Goal: Information Seeking & Learning: Learn about a topic

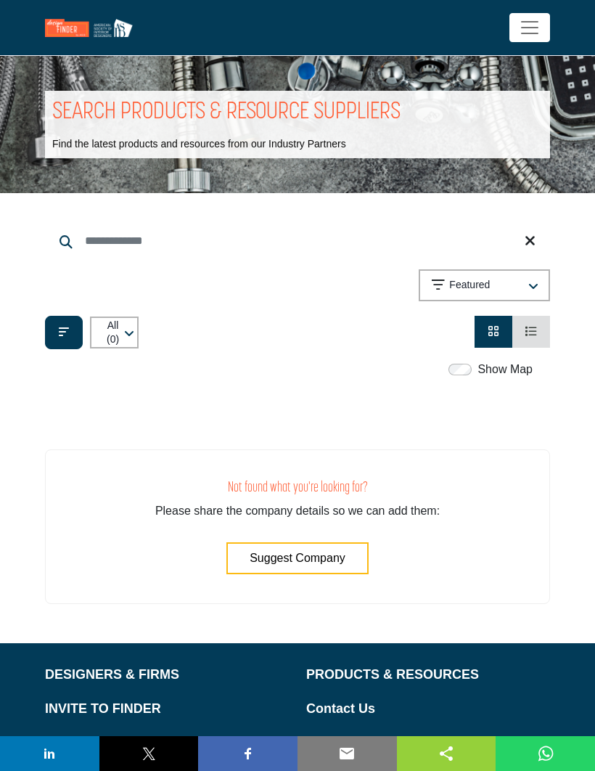
click at [535, 280] on div "button" at bounding box center [533, 285] width 9 height 13
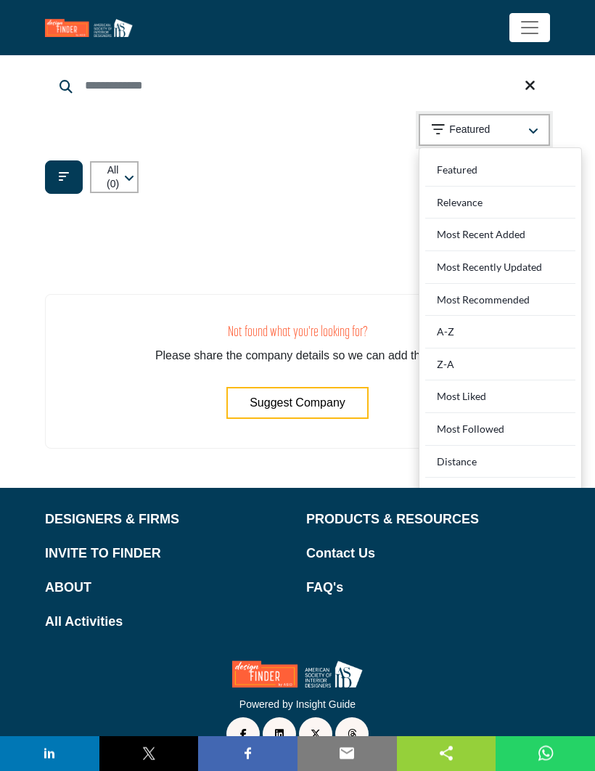
scroll to position [155, 0]
click at [503, 462] on div "Distance" at bounding box center [501, 462] width 150 height 33
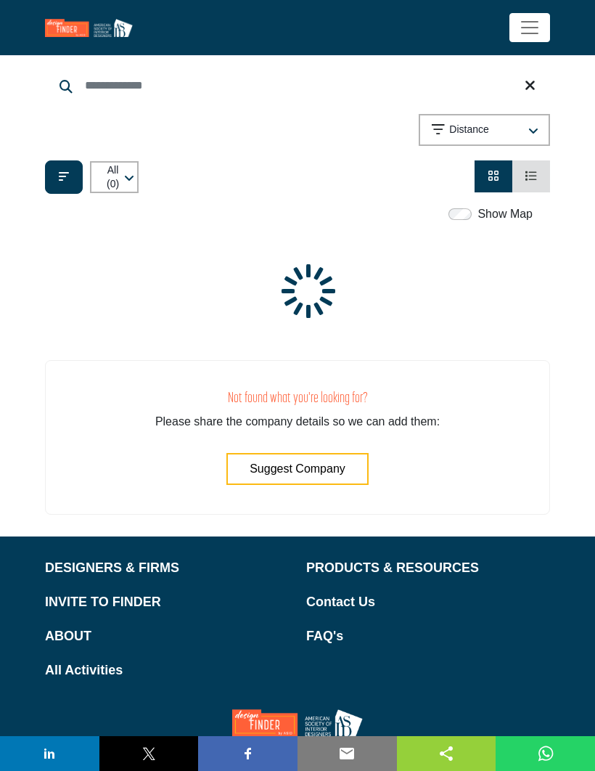
click at [422, 564] on p "PRODUCTS & RESOURCES" at bounding box center [428, 568] width 244 height 20
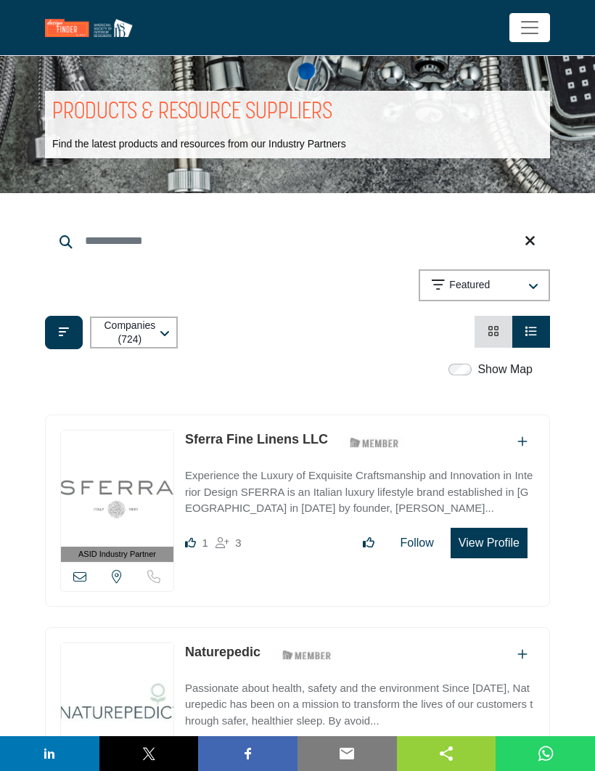
click at [540, 288] on button "Featured" at bounding box center [484, 285] width 131 height 32
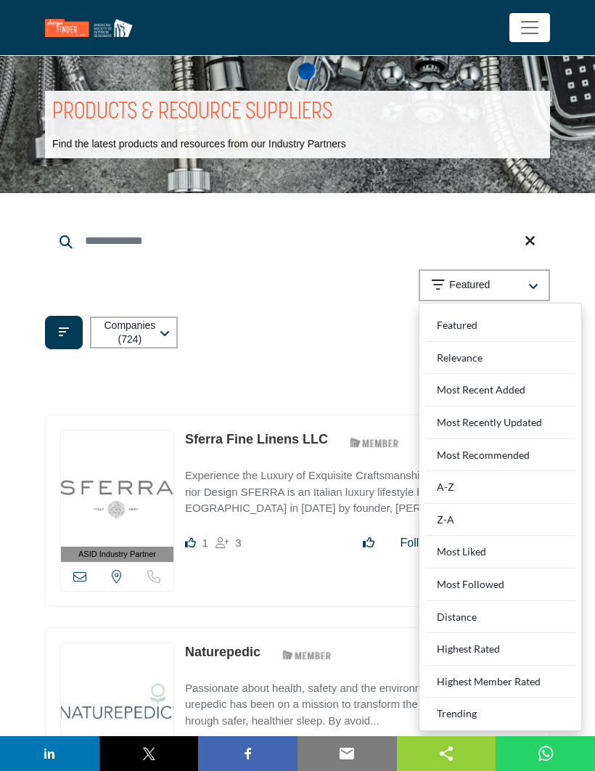
click at [505, 644] on Rated "Highest Rated" at bounding box center [501, 649] width 150 height 33
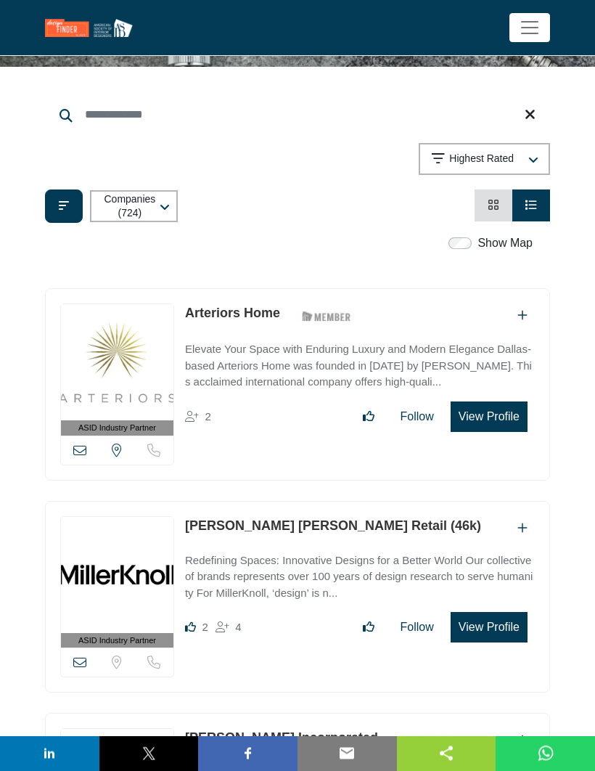
scroll to position [126, 0]
click at [62, 208] on icon "Filter categories" at bounding box center [64, 206] width 10 height 12
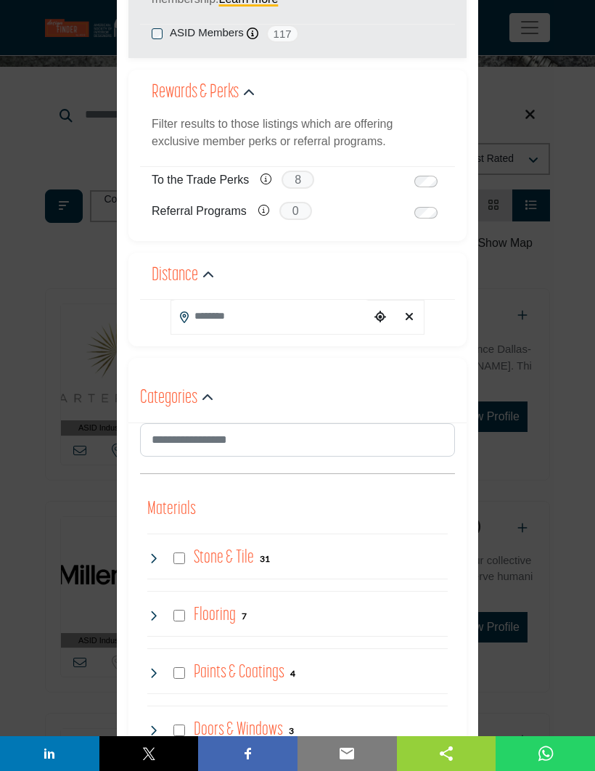
scroll to position [178, 0]
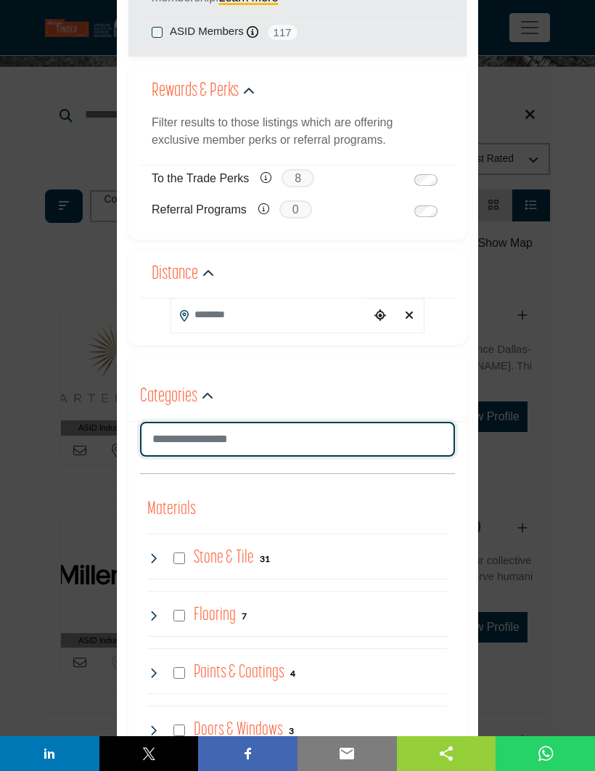
click at [389, 430] on input "Search Category" at bounding box center [297, 439] width 315 height 35
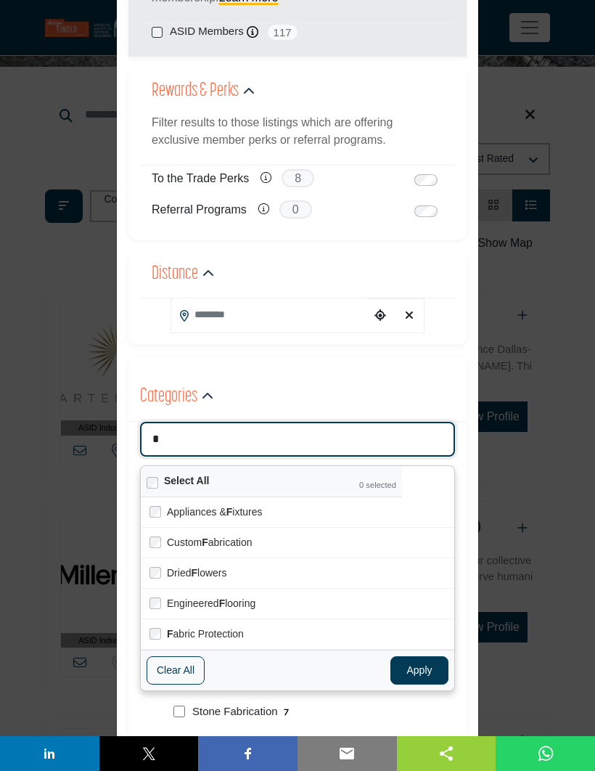
type input "**"
type input "**********"
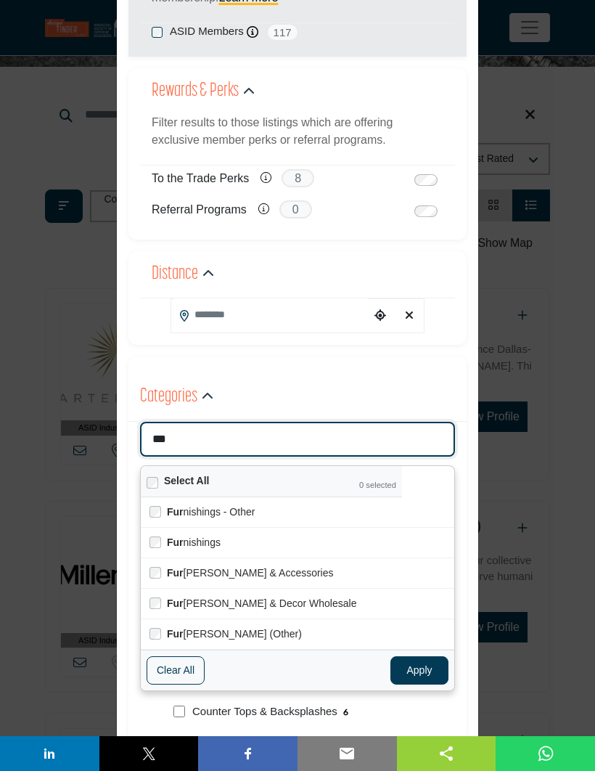
type input "****"
type input "**********"
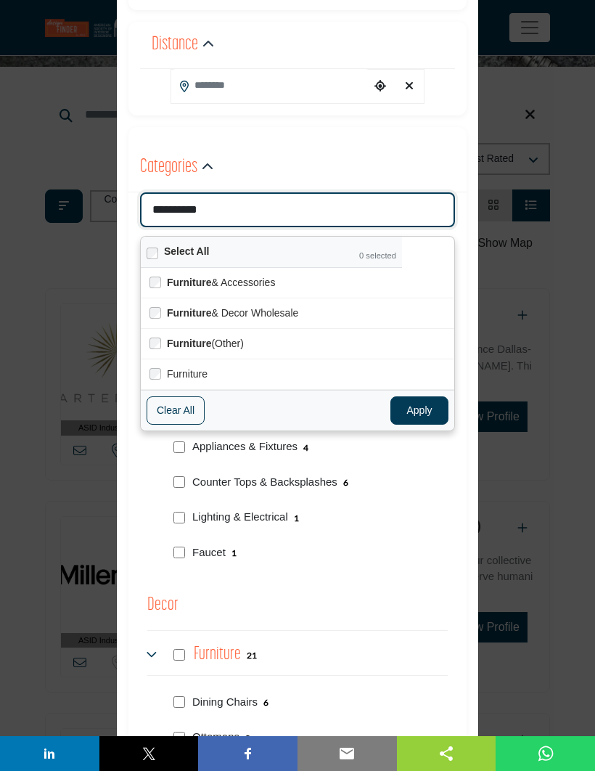
scroll to position [408, 0]
click at [428, 405] on button "Apply" at bounding box center [420, 410] width 58 height 28
type input "*********"
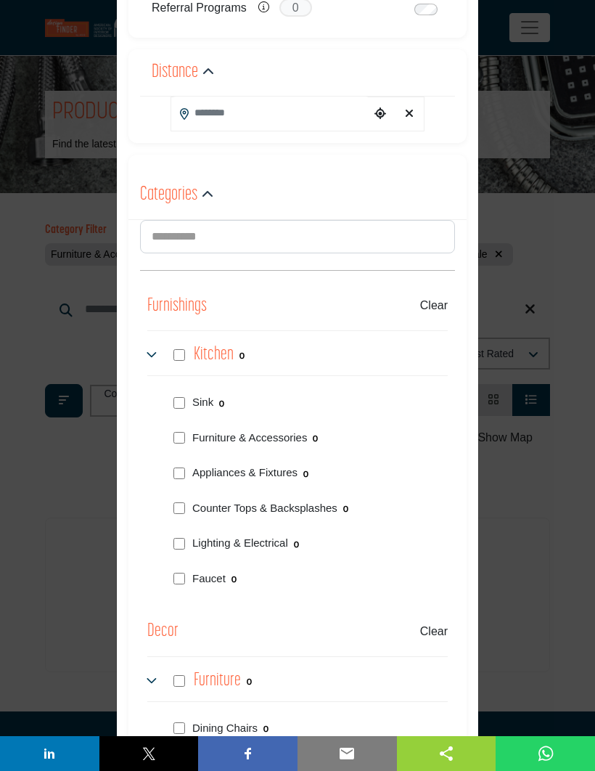
click at [153, 350] on icon at bounding box center [153, 355] width 12 height 12
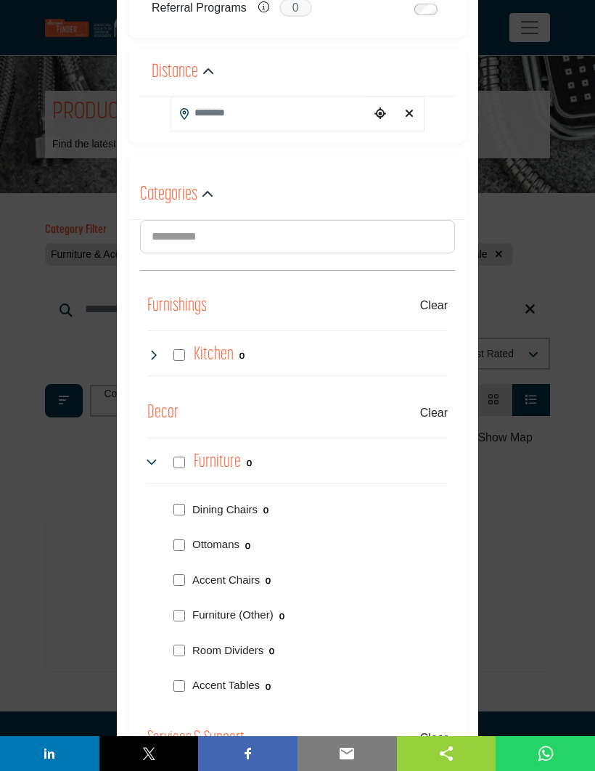
click at [147, 459] on icon at bounding box center [153, 463] width 12 height 12
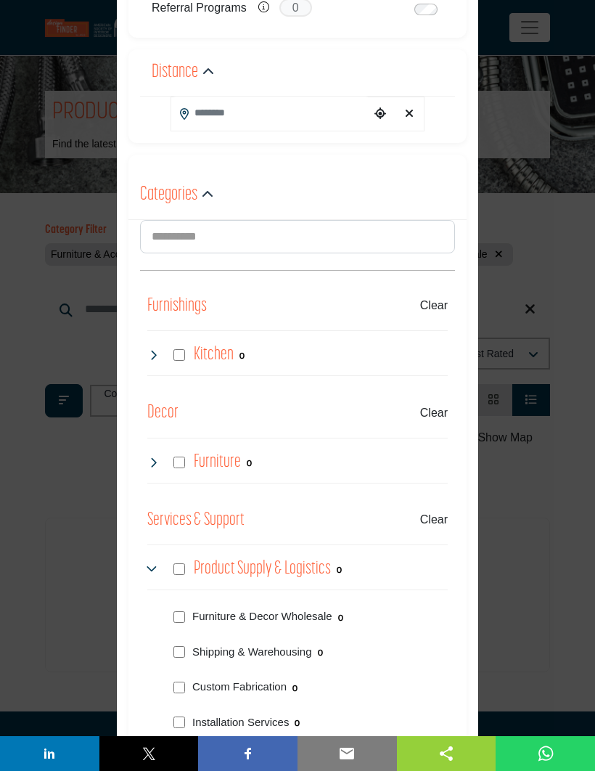
click at [151, 568] on icon at bounding box center [153, 570] width 12 height 12
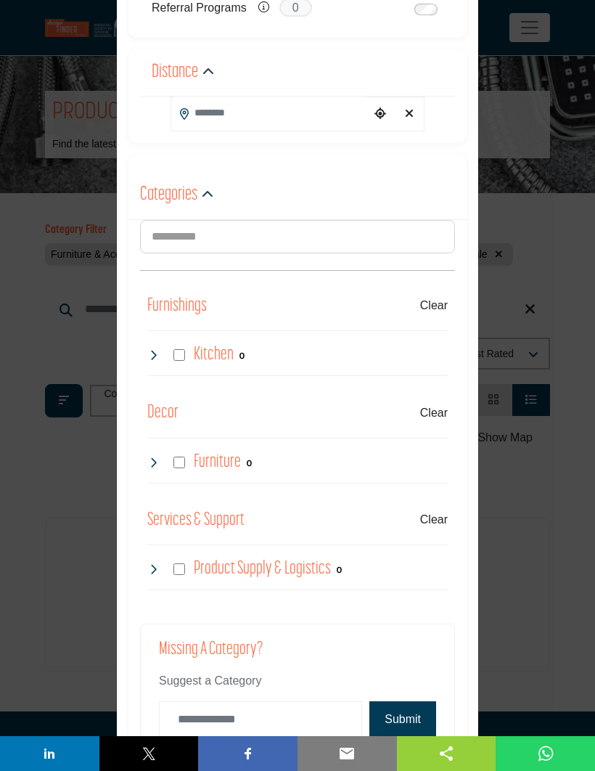
scroll to position [377, 0]
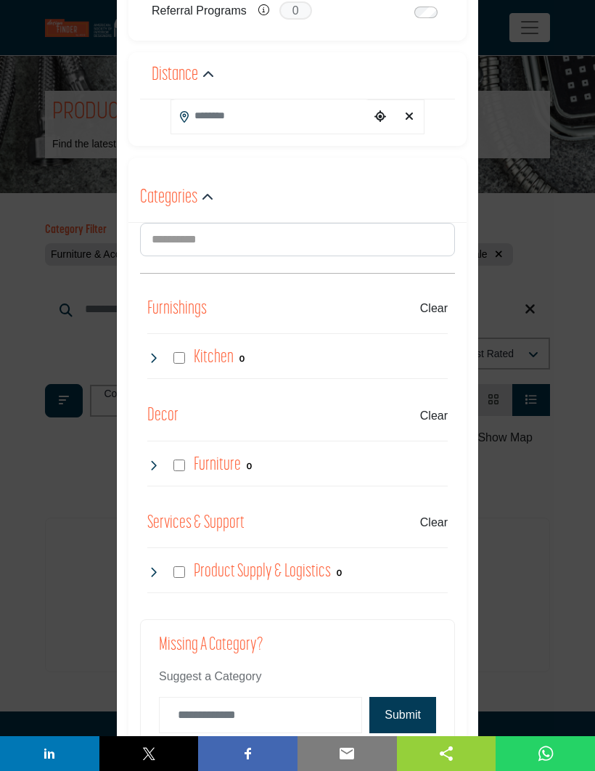
click at [147, 568] on icon at bounding box center [153, 572] width 12 height 12
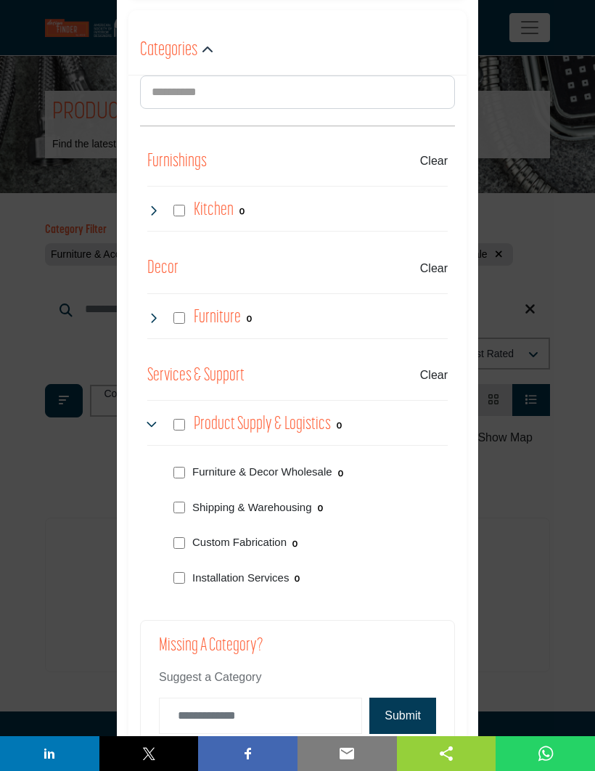
scroll to position [524, 0]
click at [192, 542] on p "Custom Fabrication" at bounding box center [239, 543] width 94 height 17
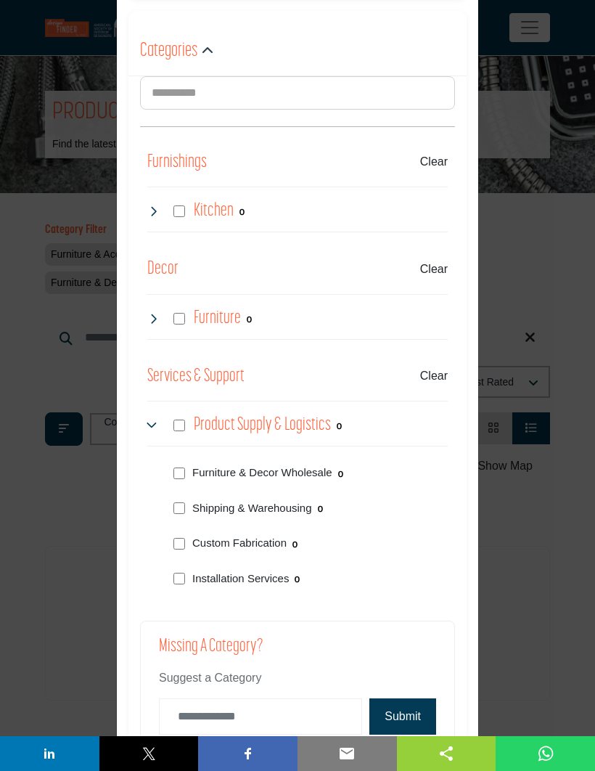
click at [147, 324] on div "Furniture 0" at bounding box center [199, 319] width 105 height 26
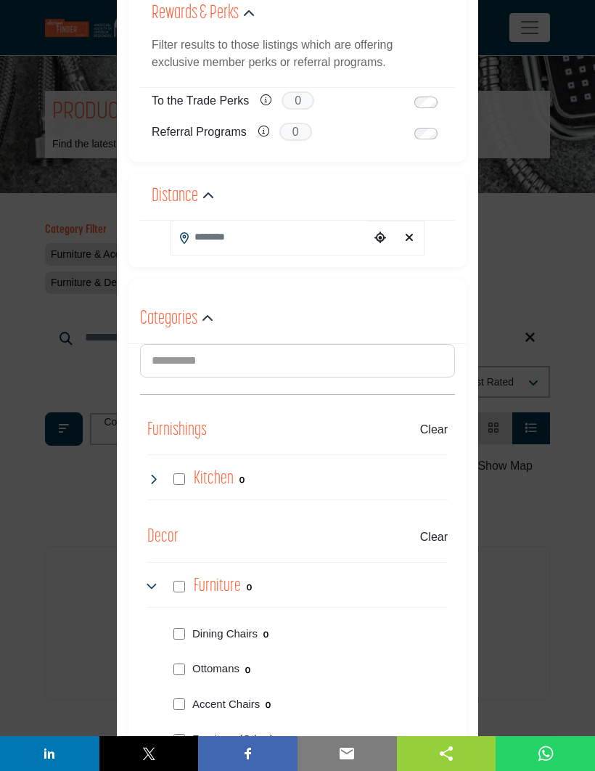
scroll to position [255, 0]
click at [145, 477] on div "Materials Clear Stone & Tile 0 0 0 0 0 0 0 0 0 0 0 0" at bounding box center [297, 752] width 315 height 699
click at [148, 482] on icon at bounding box center [153, 480] width 12 height 12
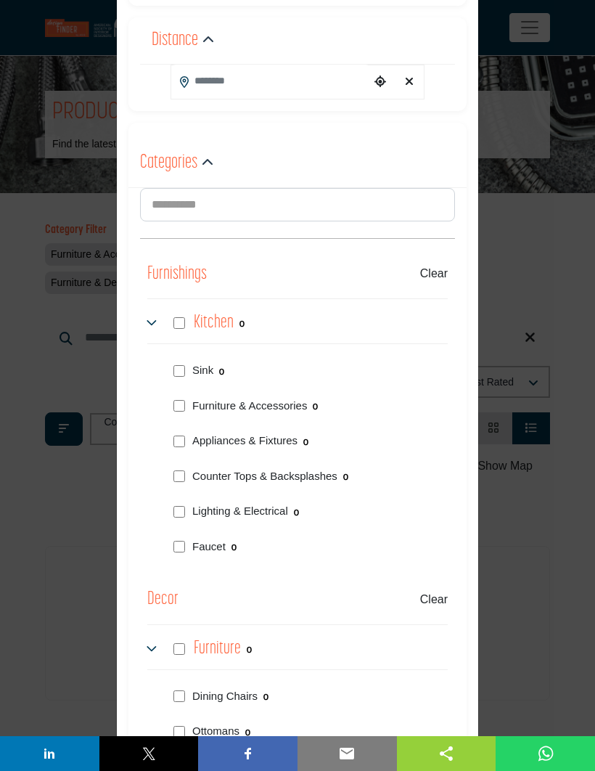
scroll to position [412, 0]
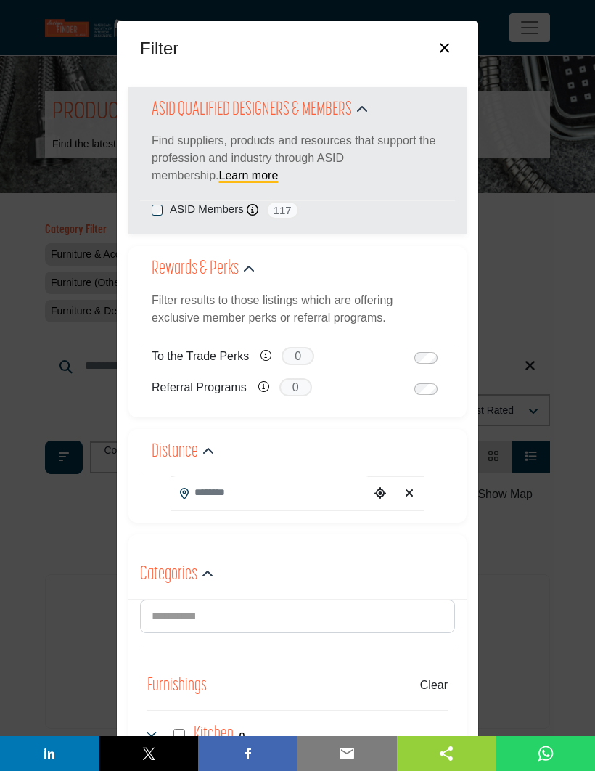
click at [436, 56] on button "×" at bounding box center [444, 47] width 21 height 28
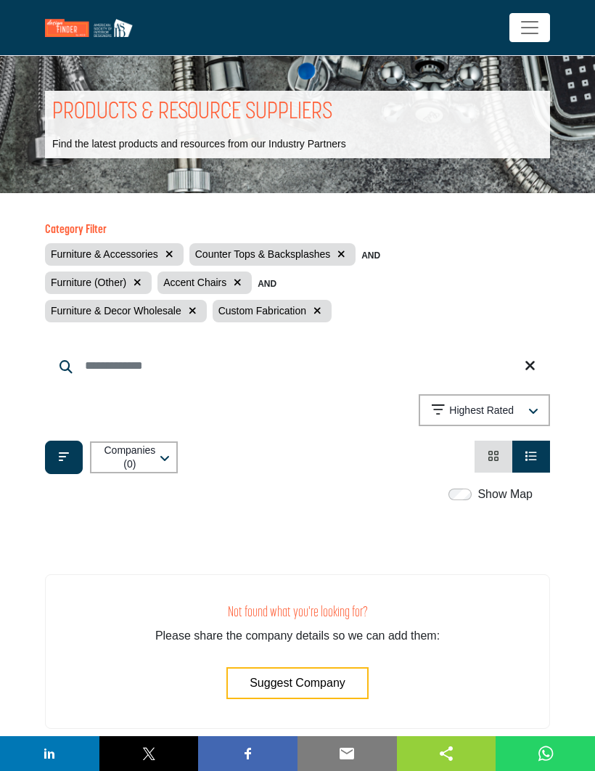
click at [541, 407] on button "Highest Rated" at bounding box center [484, 410] width 131 height 32
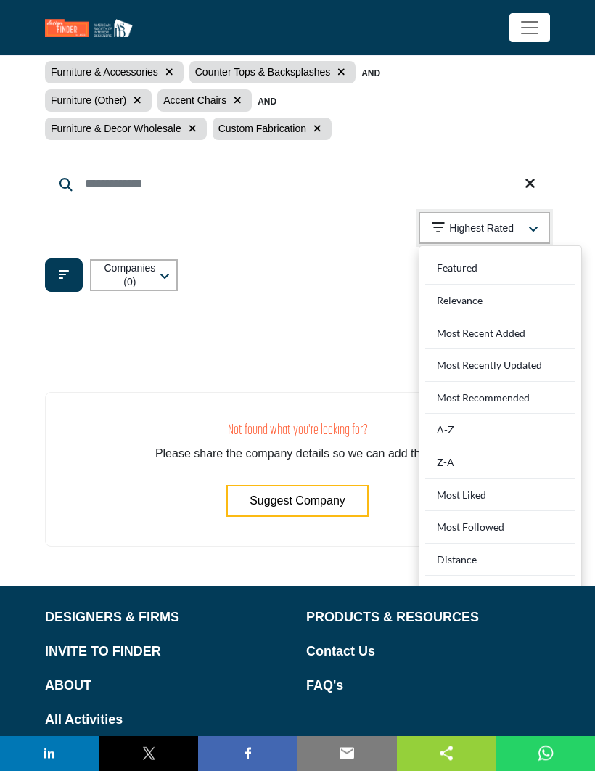
scroll to position [259, 0]
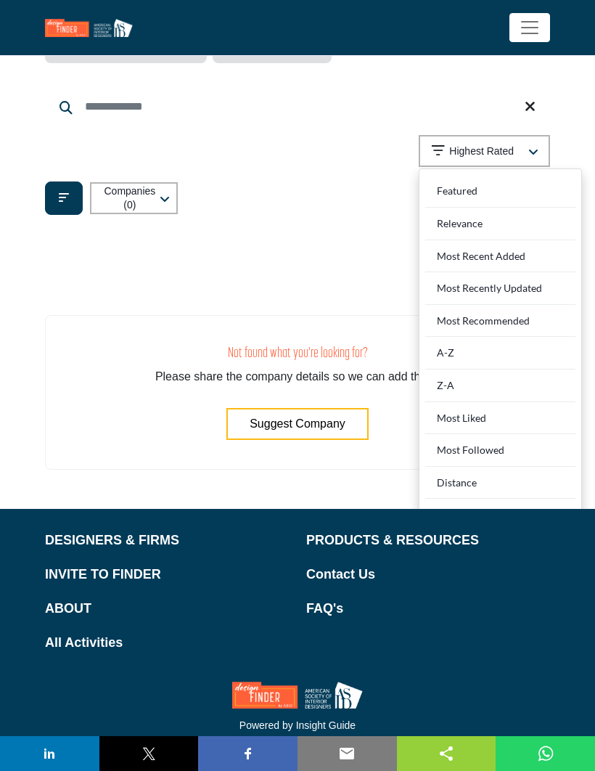
click at [476, 478] on div "Distance" at bounding box center [501, 483] width 150 height 33
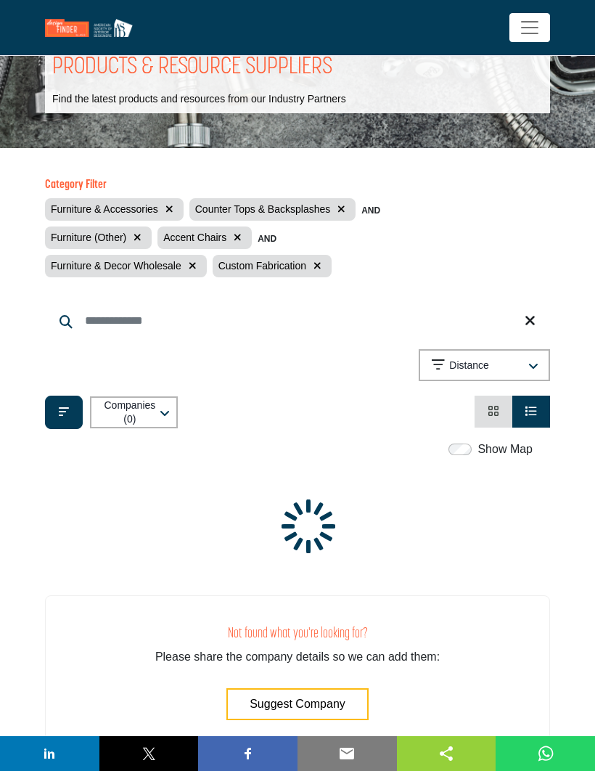
scroll to position [0, 0]
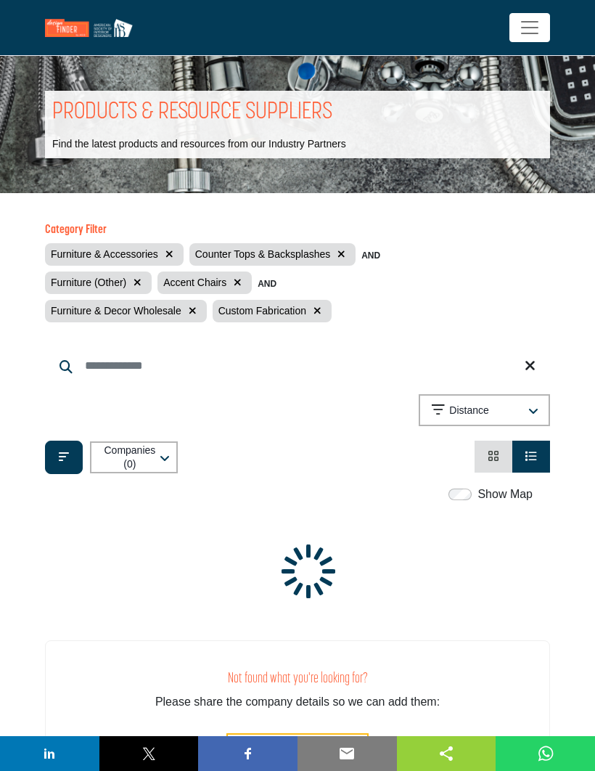
click at [524, 30] on span "Toggle navigation" at bounding box center [530, 28] width 22 height 22
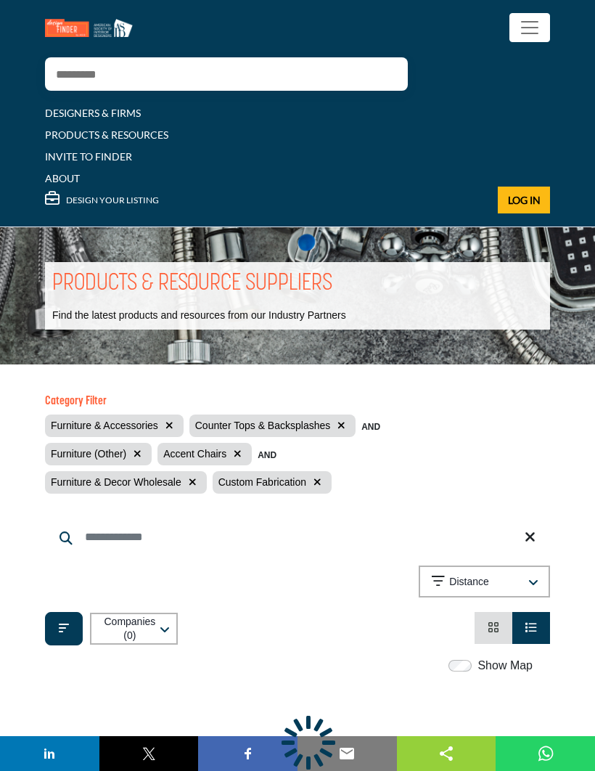
click at [75, 130] on link "PRODUCTS & RESOURCES" at bounding box center [106, 135] width 123 height 12
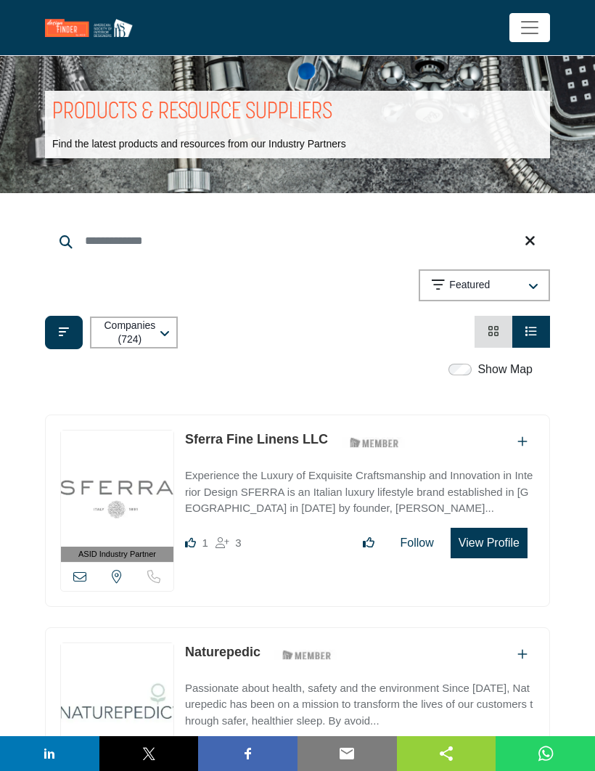
click at [166, 332] on icon "button" at bounding box center [165, 334] width 10 height 12
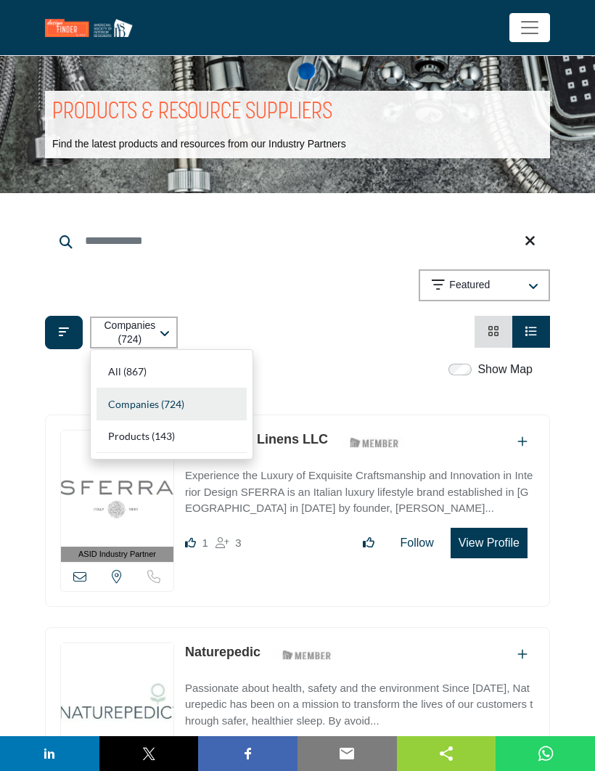
click at [193, 375] on div "All (867)" at bounding box center [172, 372] width 150 height 33
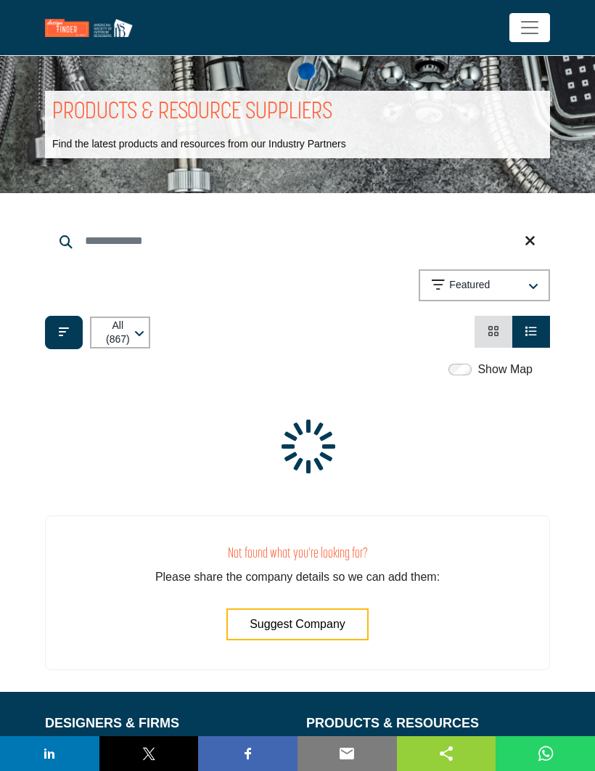
click at [515, 279] on div "Featured" at bounding box center [478, 285] width 92 height 17
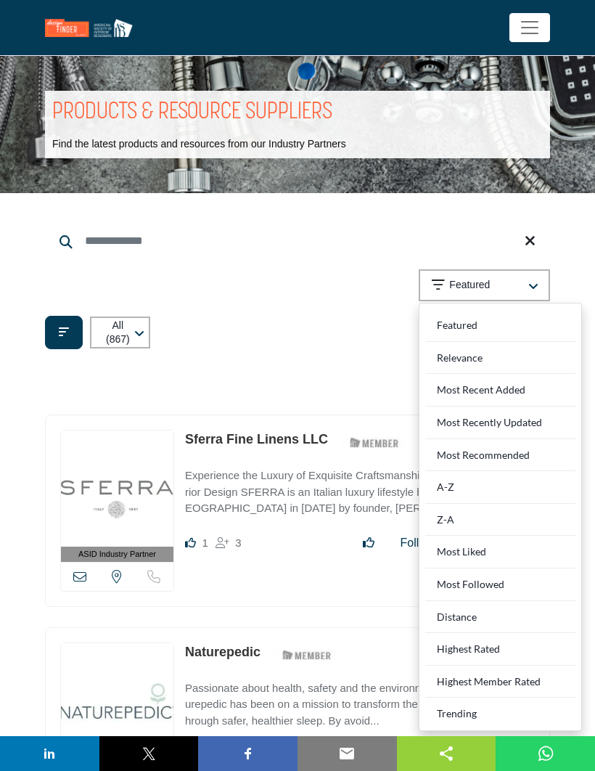
click at [478, 705] on div "Trending" at bounding box center [501, 711] width 150 height 27
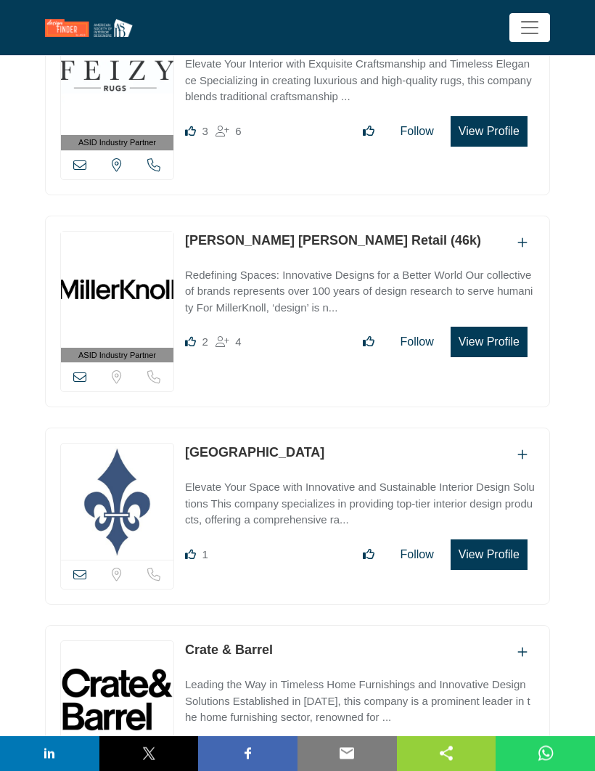
scroll to position [412, 0]
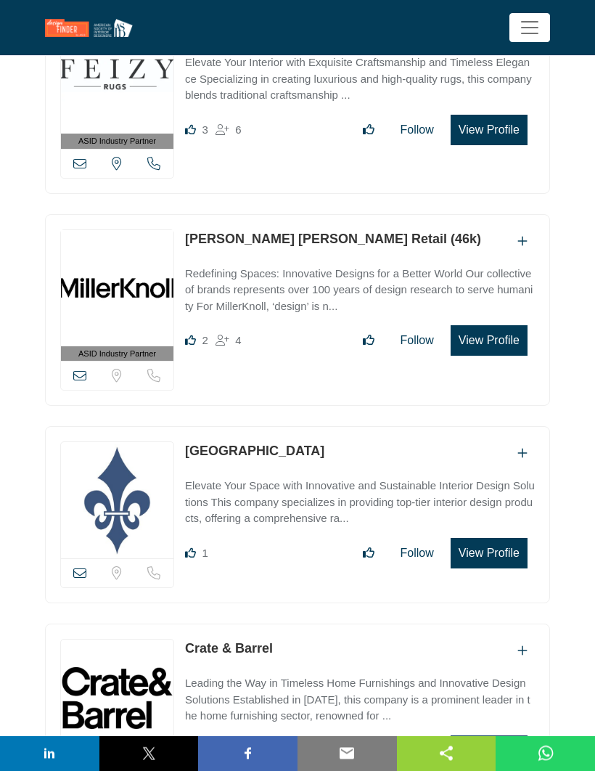
click at [502, 327] on button "View Profile" at bounding box center [489, 341] width 77 height 31
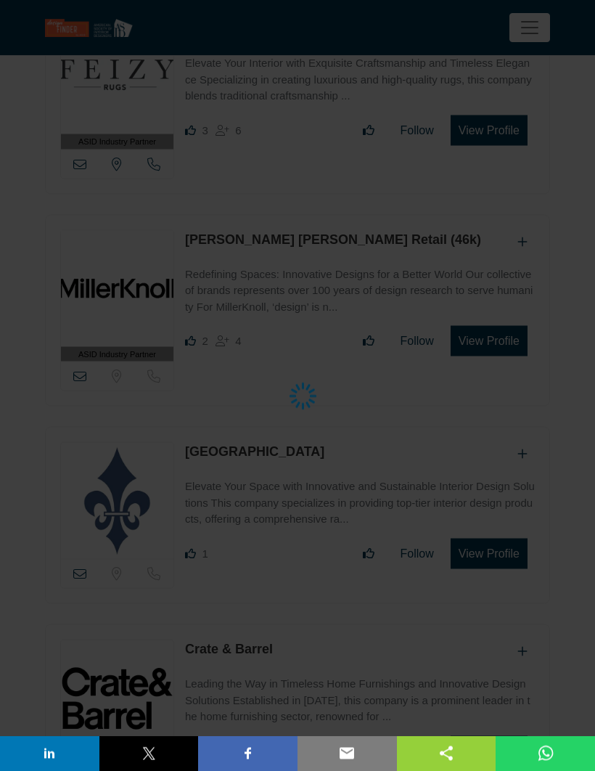
scroll to position [413, 0]
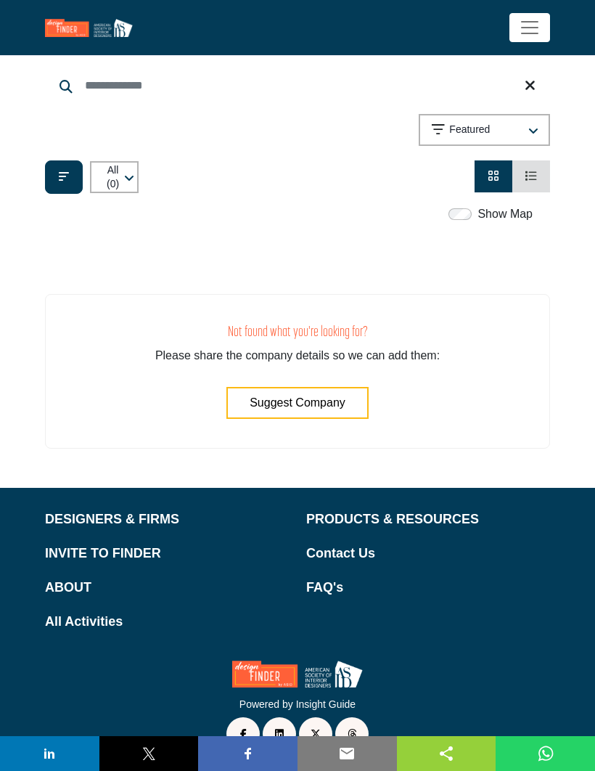
click at [325, 411] on button "Suggest Company" at bounding box center [298, 403] width 142 height 32
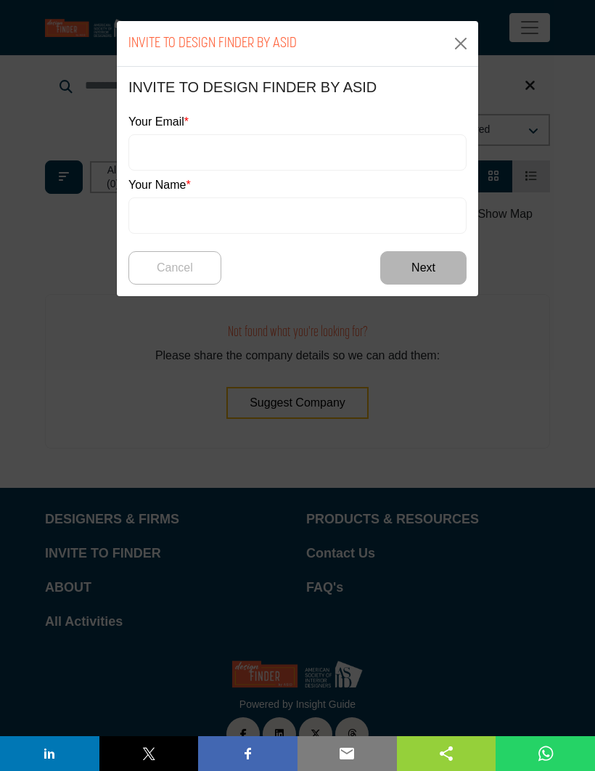
click at [463, 45] on button "Close" at bounding box center [461, 43] width 23 height 23
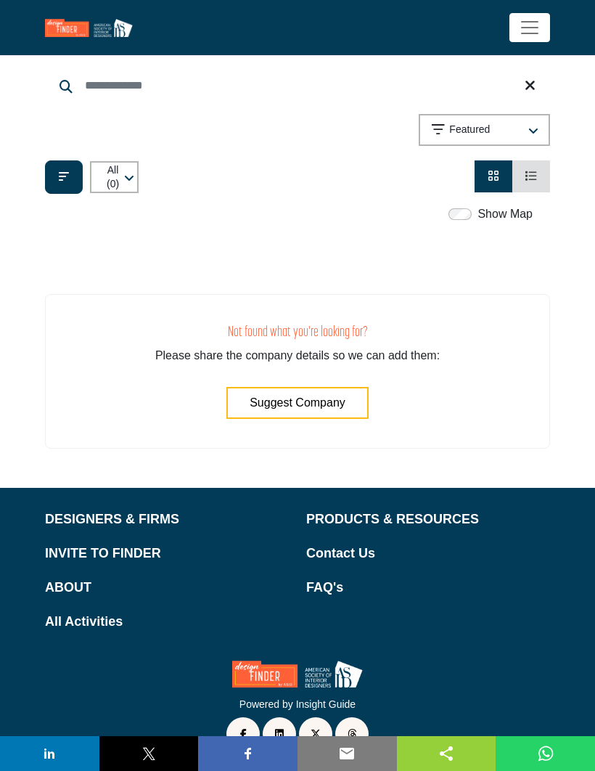
click at [537, 120] on button "Featured" at bounding box center [484, 130] width 131 height 32
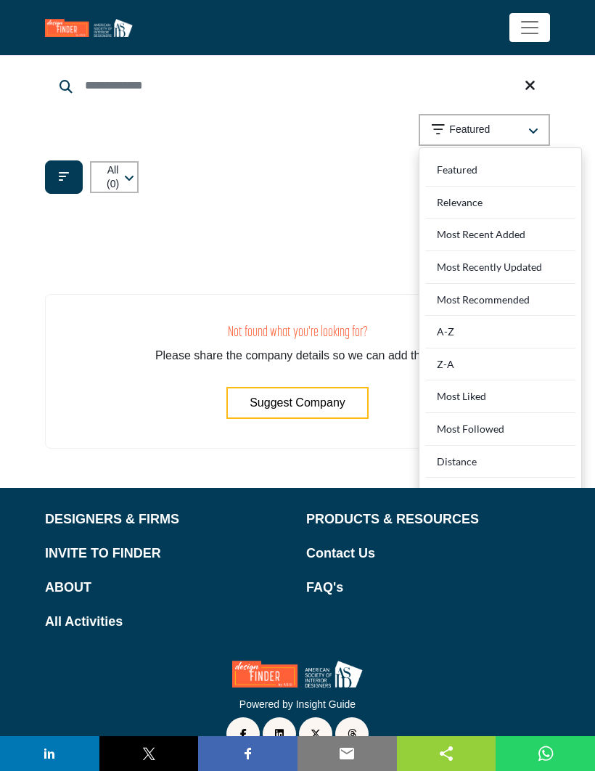
click at [517, 188] on div "Relevance" at bounding box center [501, 203] width 150 height 33
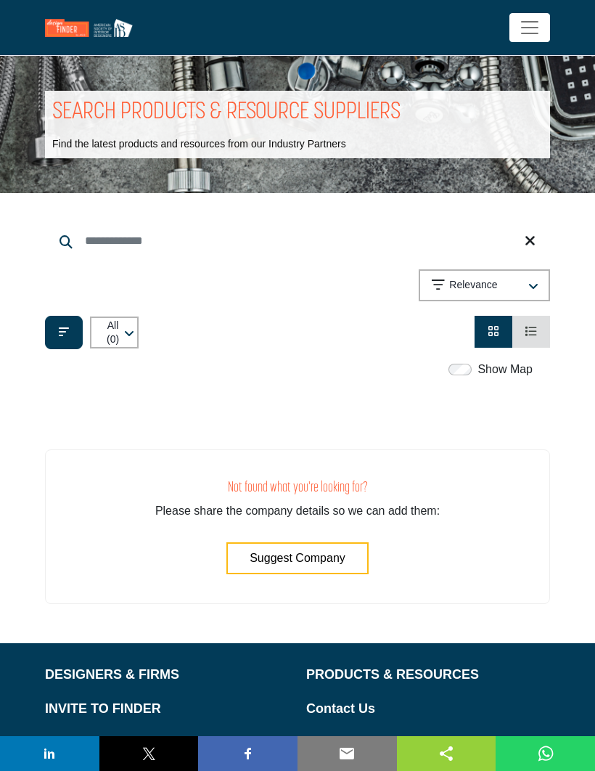
click at [68, 329] on icon "Filter categories" at bounding box center [64, 332] width 10 height 12
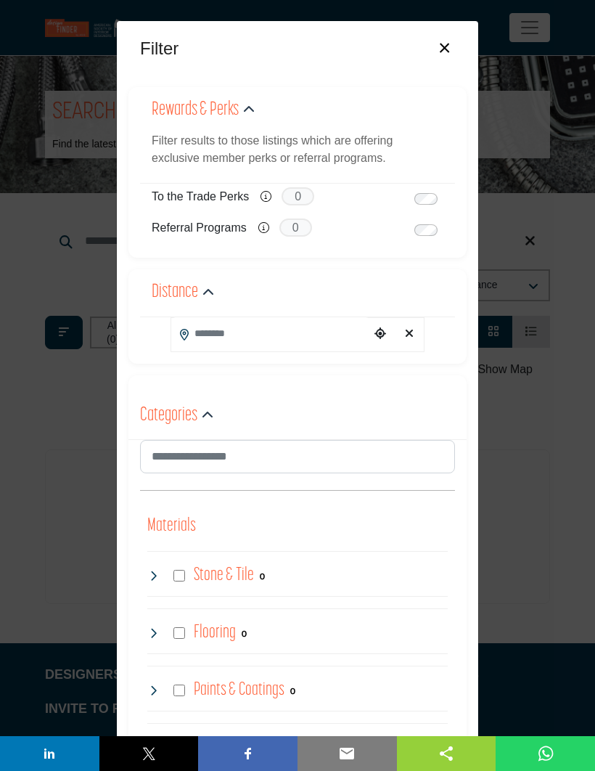
click at [173, 415] on h2 "Categories" at bounding box center [168, 416] width 57 height 26
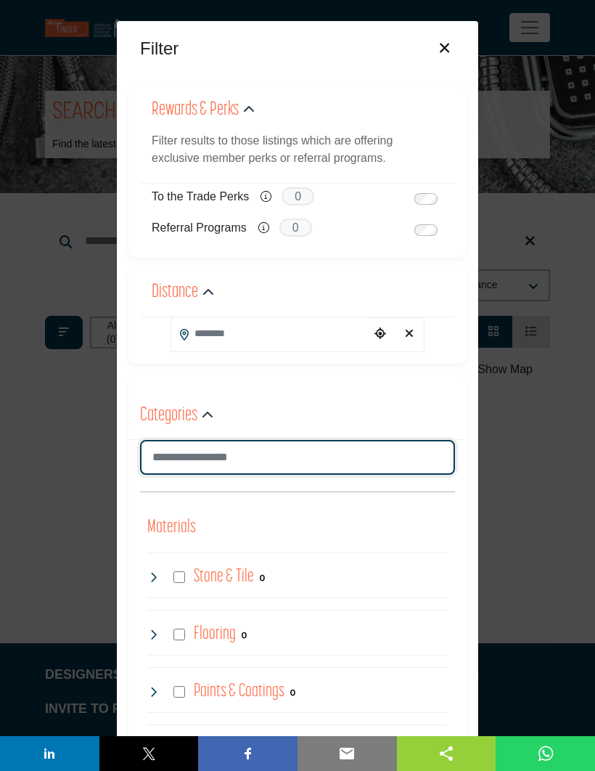
click at [247, 453] on input "Search Category" at bounding box center [297, 457] width 315 height 35
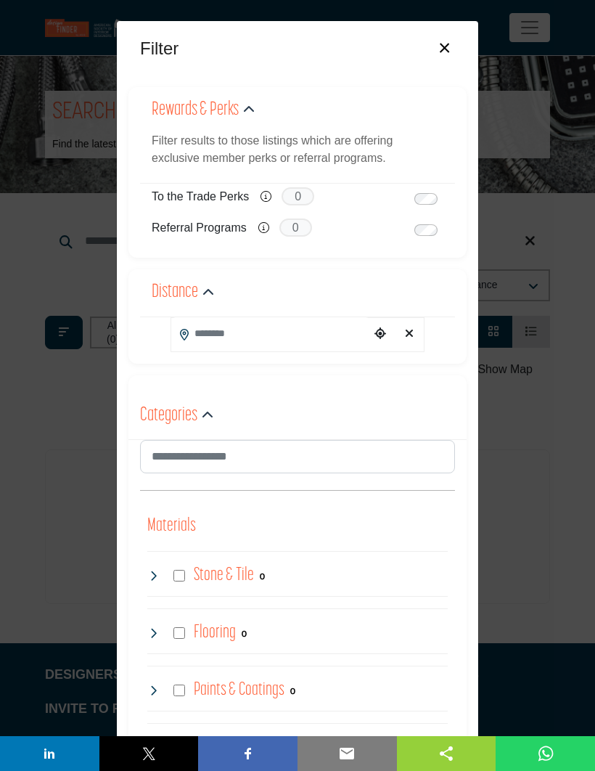
click at [519, 343] on div "Filter × ASID QUALIFIED DESIGNERS & MEMBERS Find suppliers, products and resour…" at bounding box center [297, 385] width 595 height 771
click at [449, 42] on button "×" at bounding box center [444, 47] width 21 height 28
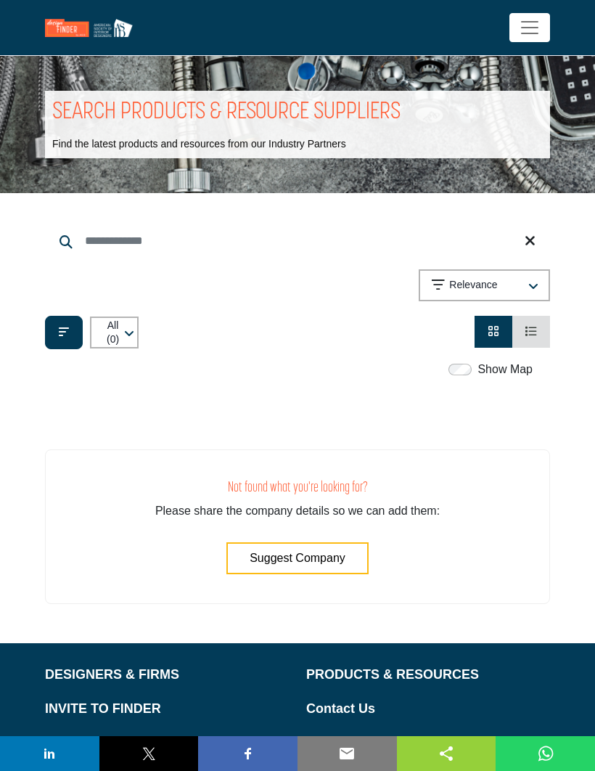
click at [524, 25] on span "Toggle navigation" at bounding box center [530, 28] width 22 height 22
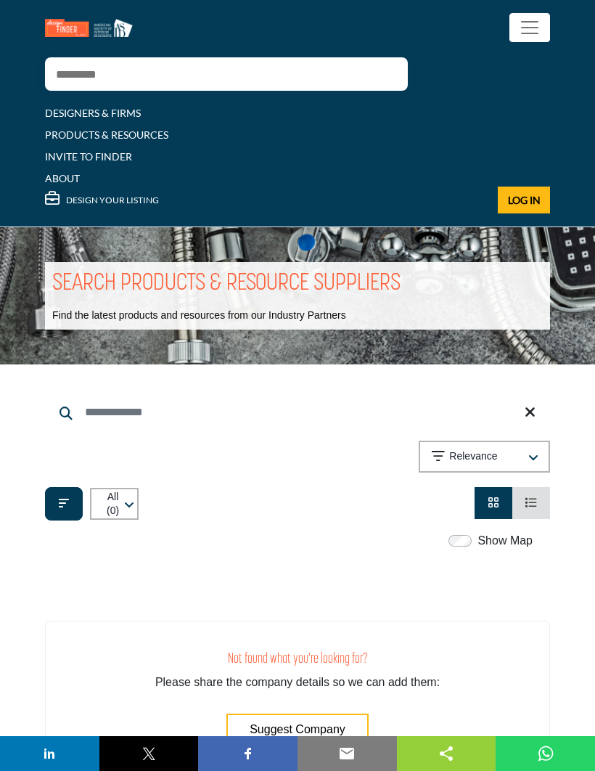
click at [92, 62] on input "Search" at bounding box center [212, 73] width 334 height 33
click at [97, 108] on link "DESIGNERS & FIRMS" at bounding box center [93, 113] width 96 height 12
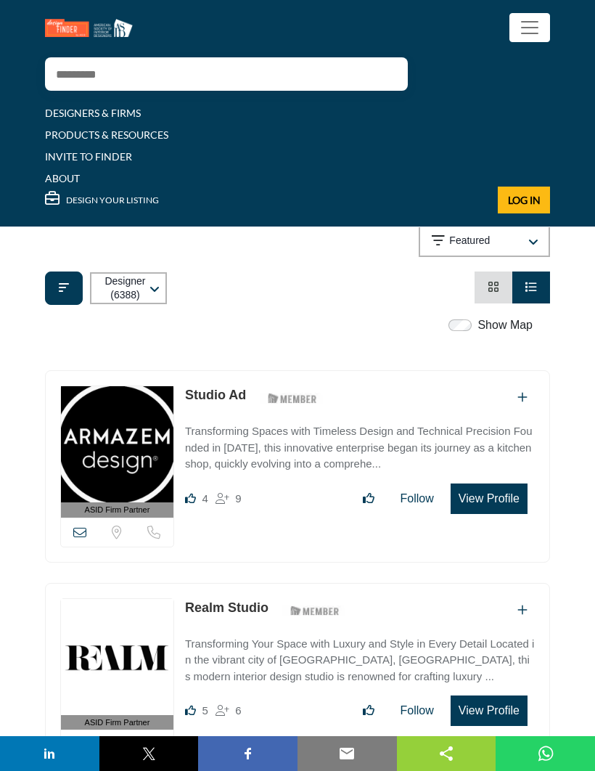
scroll to position [212, 0]
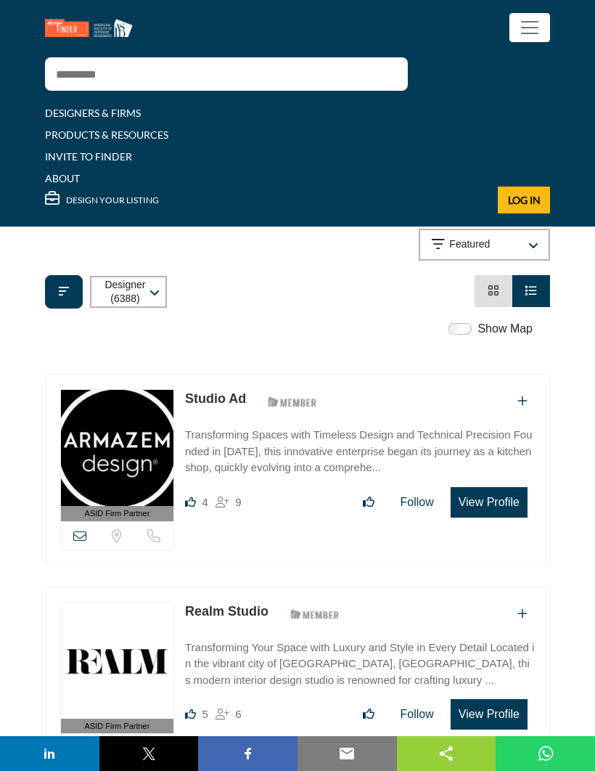
click at [489, 252] on p "Featured" at bounding box center [470, 244] width 41 height 15
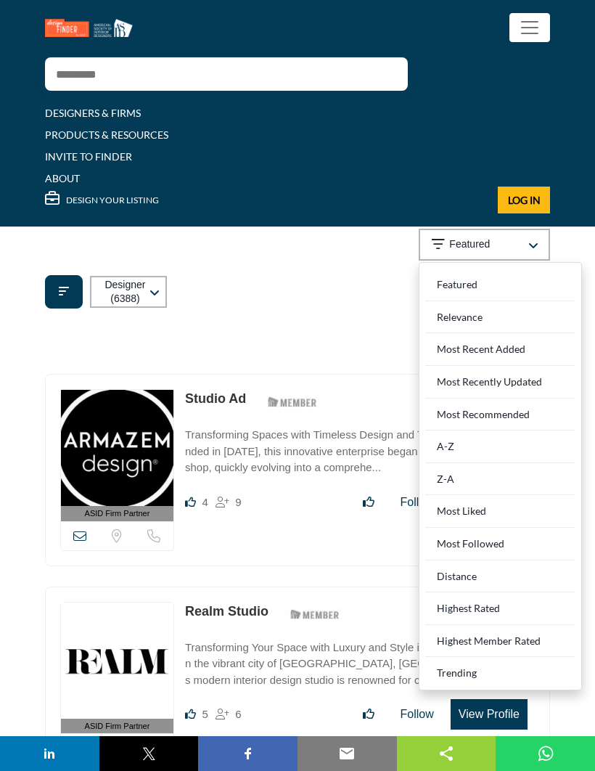
click at [529, 294] on div "Featured" at bounding box center [501, 285] width 150 height 33
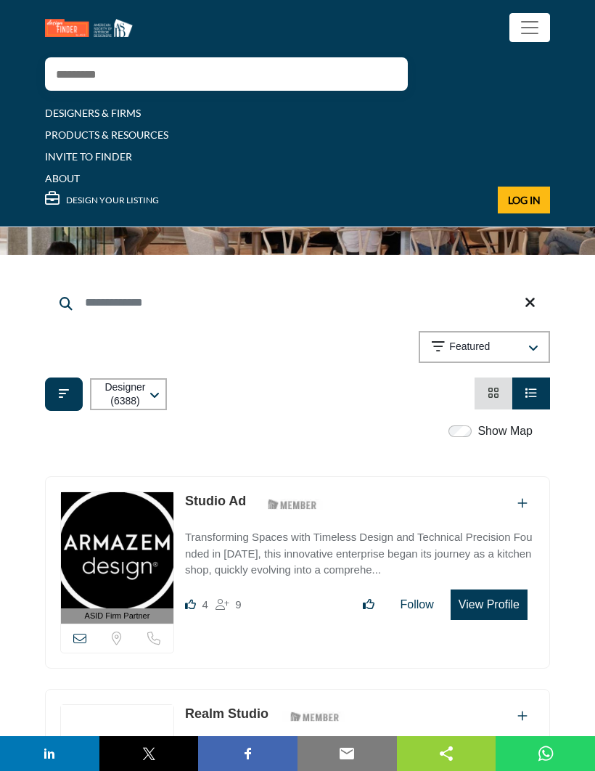
scroll to position [107, 0]
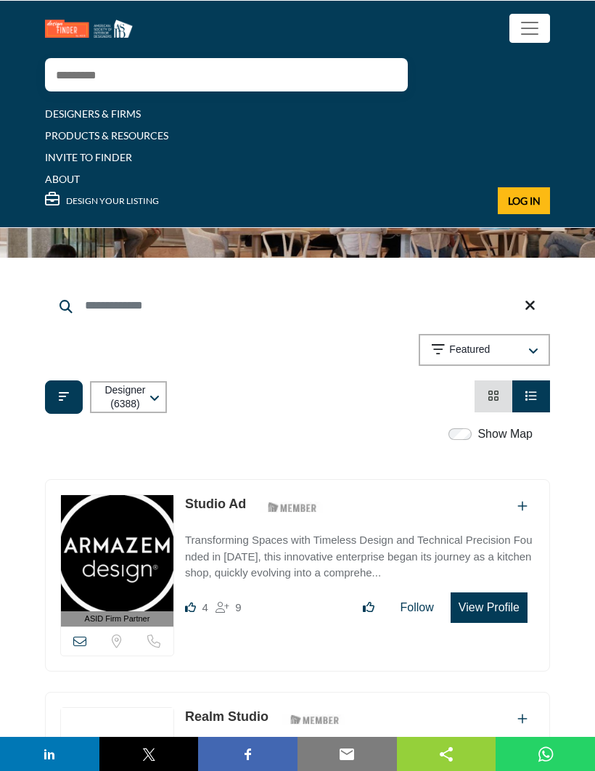
click at [480, 404] on li "Card View" at bounding box center [494, 396] width 38 height 32
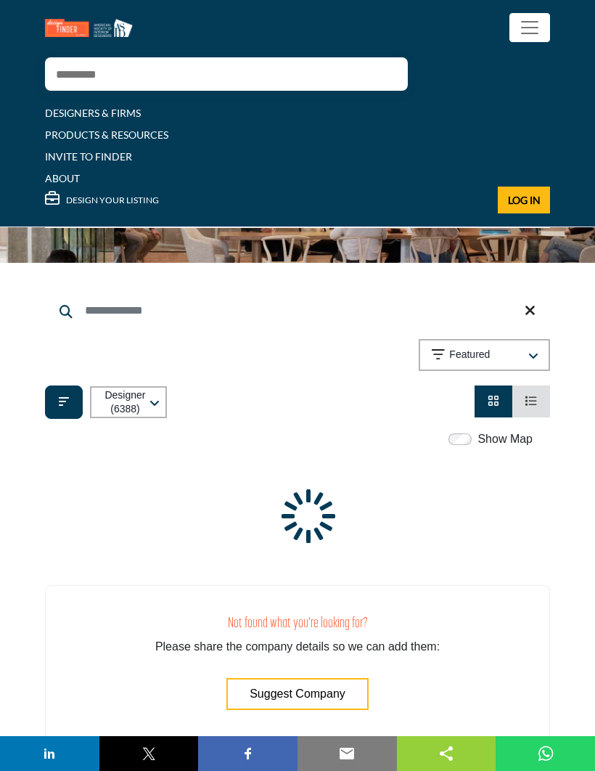
scroll to position [92, 0]
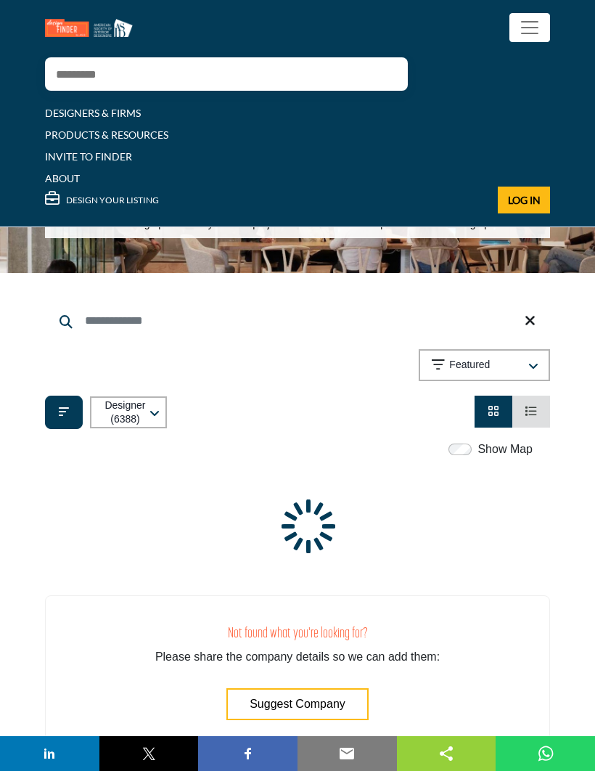
click at [468, 444] on div "Searched Term" at bounding box center [297, 522] width 523 height 455
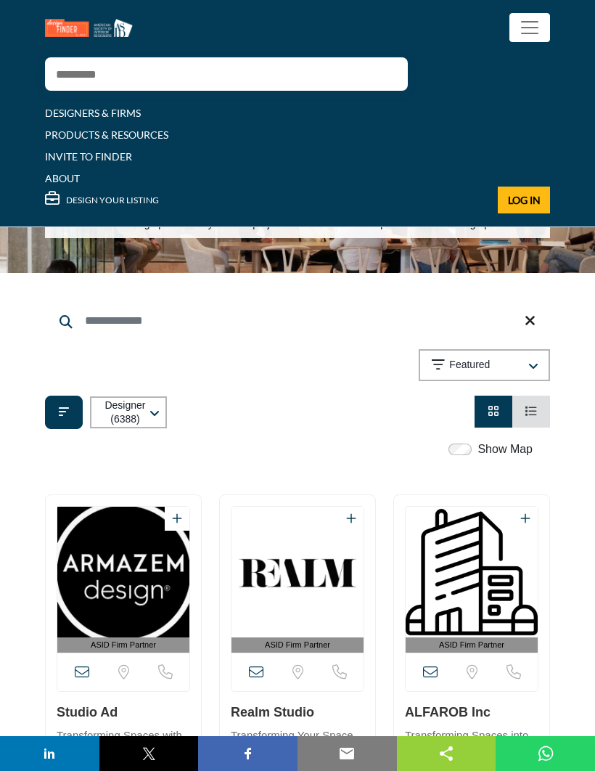
click at [512, 381] on button "Featured" at bounding box center [484, 365] width 131 height 32
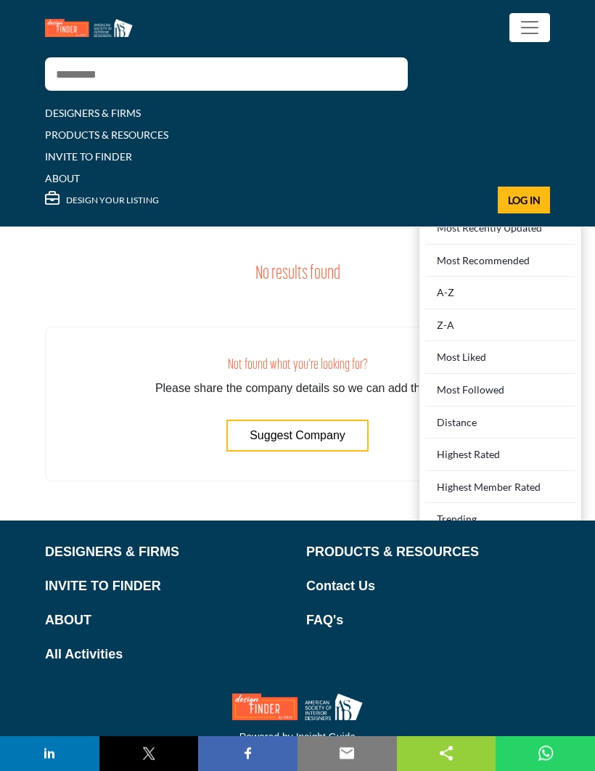
scroll to position [367, 0]
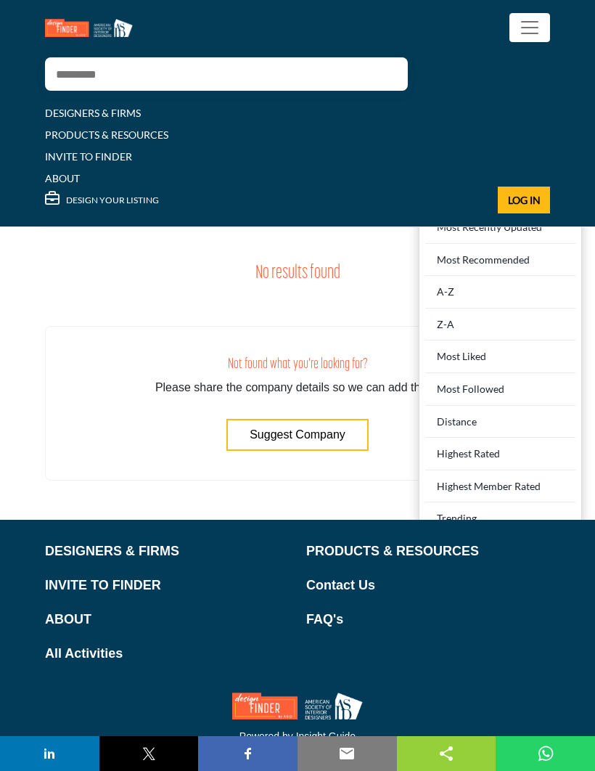
click at [487, 524] on div "Trending" at bounding box center [501, 516] width 150 height 27
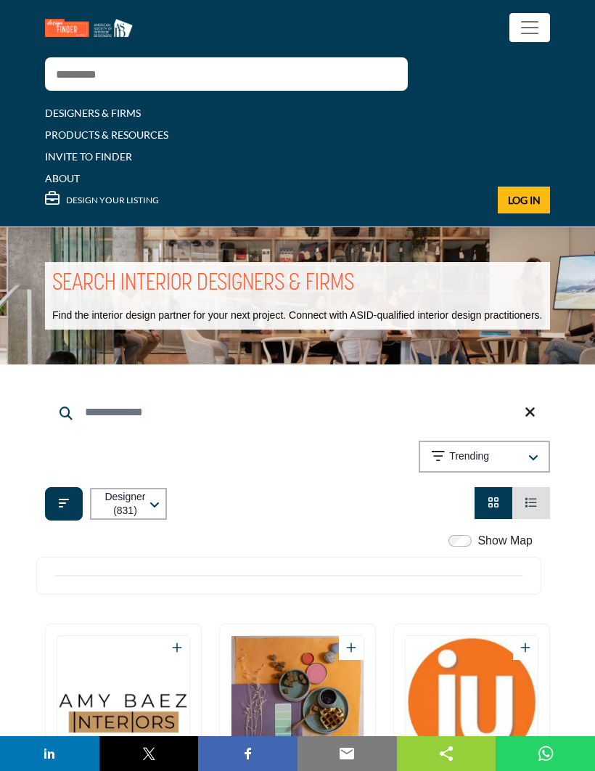
click at [160, 511] on icon "button" at bounding box center [155, 506] width 10 height 12
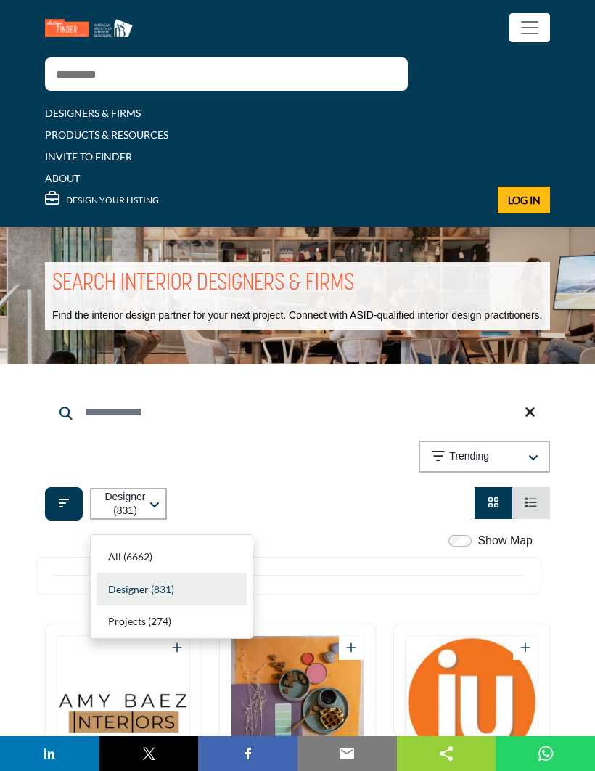
click at [163, 621] on b "(274)" at bounding box center [159, 621] width 23 height 12
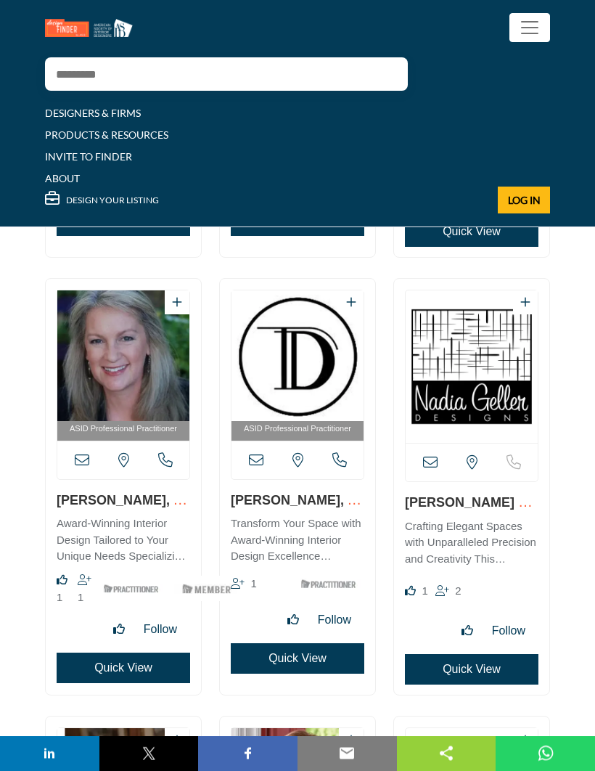
scroll to position [2060, 0]
click at [505, 685] on button "Quick View" at bounding box center [472, 669] width 134 height 31
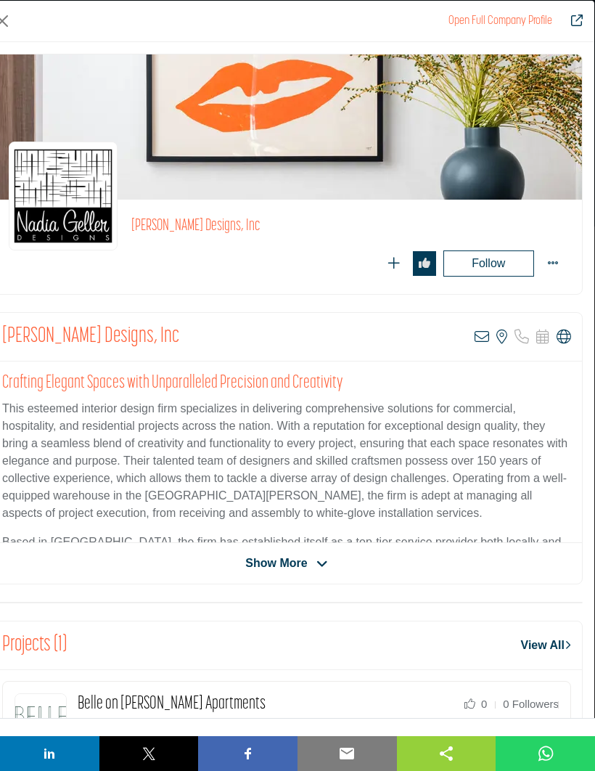
scroll to position [1964, 0]
click at [415, 563] on div "Show More" at bounding box center [286, 563] width 591 height 17
click at [288, 547] on div "Nadia Geller Designs, Inc View email address of this listing View the location …" at bounding box center [287, 448] width 593 height 272
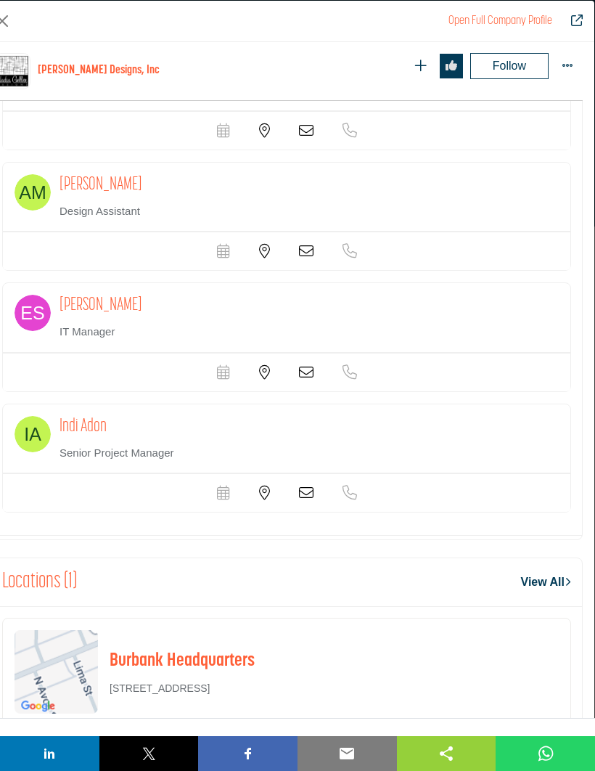
click at [9, 6] on div "Open Full Company Profile" at bounding box center [287, 21] width 616 height 41
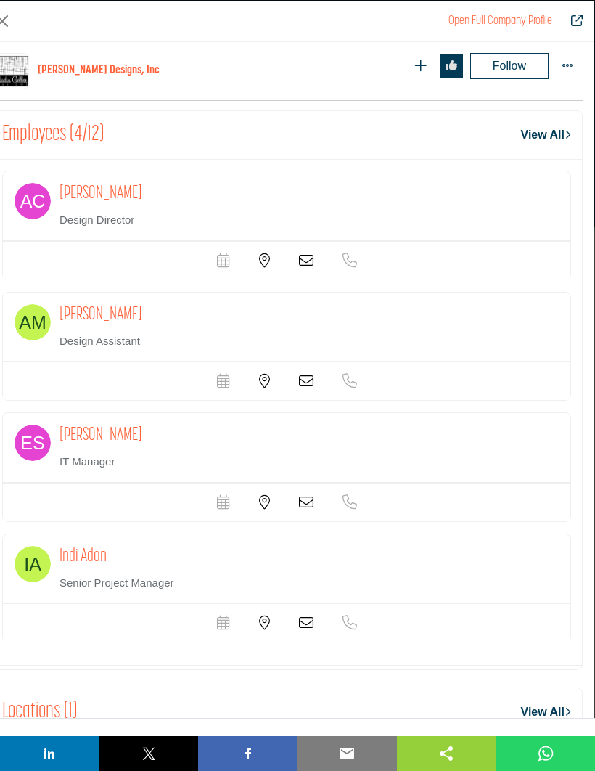
scroll to position [1127, 0]
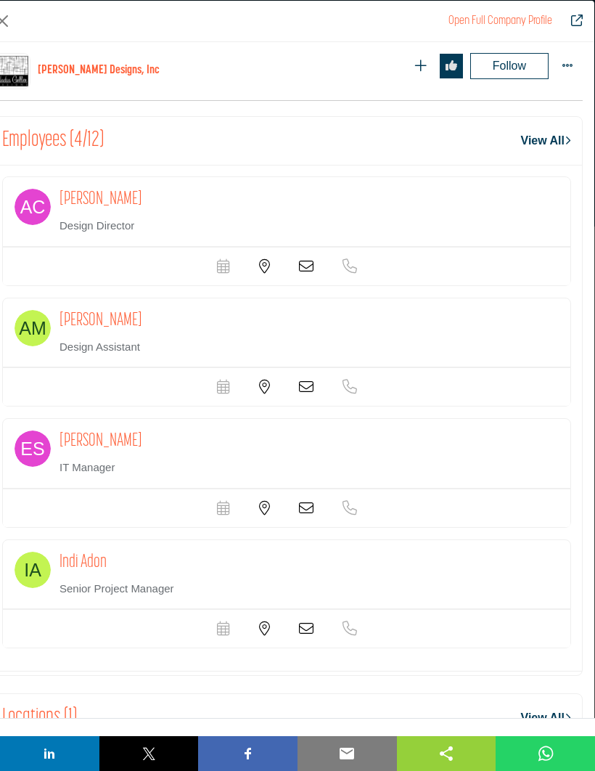
click at [10, 24] on button "Close" at bounding box center [2, 20] width 23 height 23
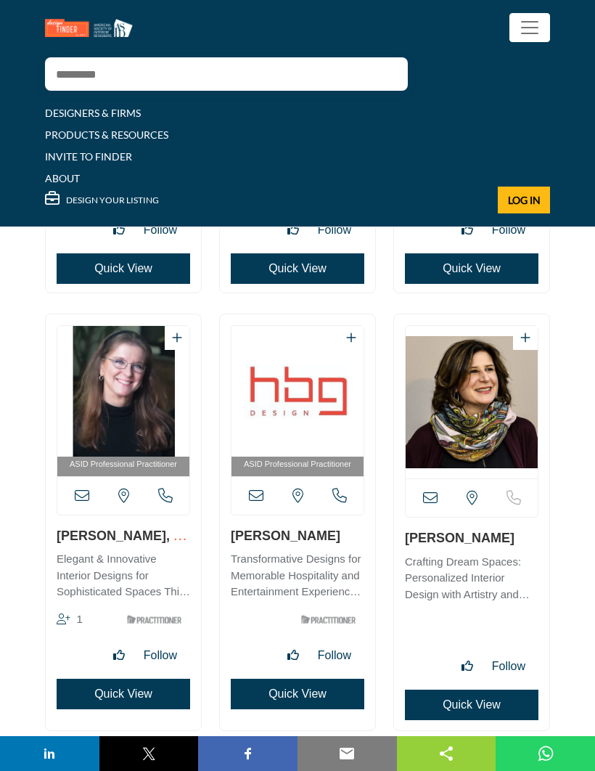
scroll to position [1574, 0]
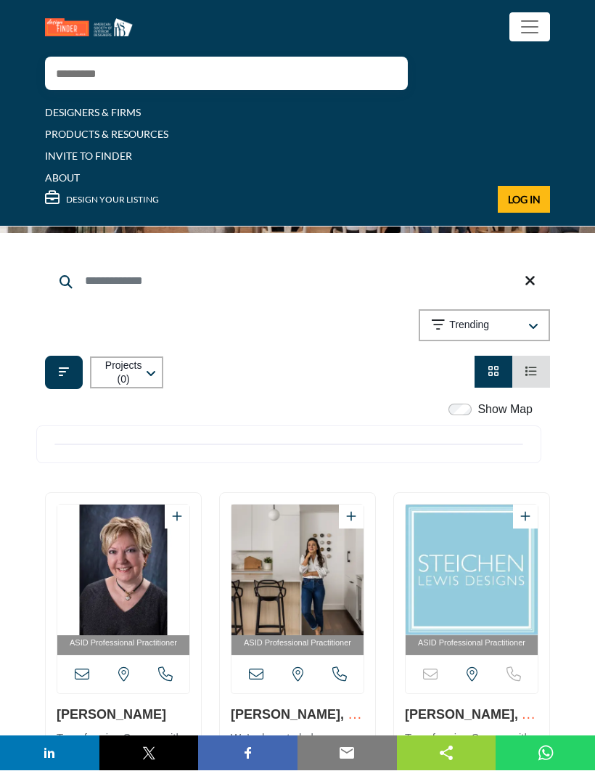
click at [150, 380] on div "button" at bounding box center [148, 373] width 4 height 13
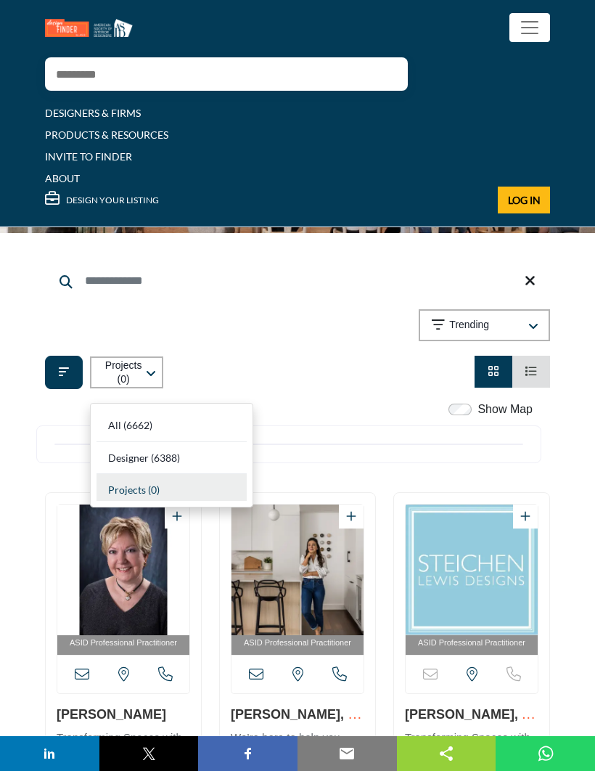
click at [195, 417] on div "All (6662)" at bounding box center [172, 426] width 150 height 33
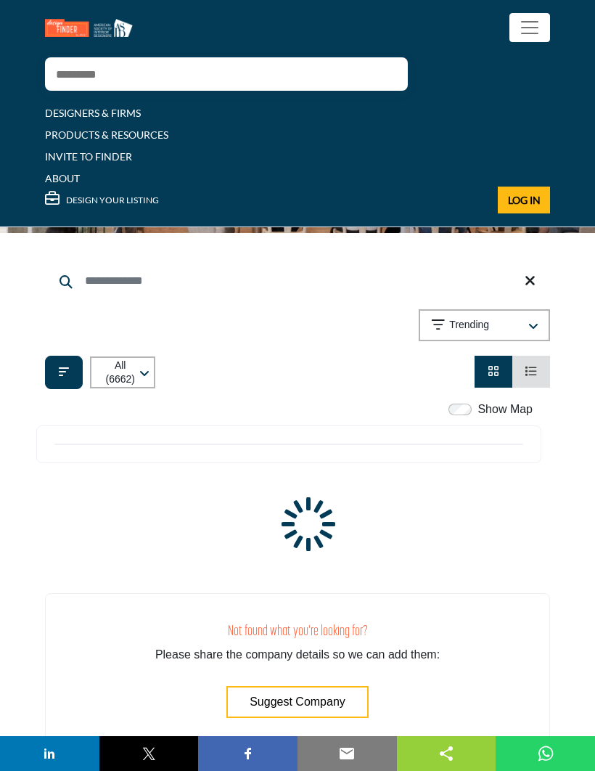
click at [115, 419] on div "Show Map" at bounding box center [288, 410] width 505 height 19
click at [62, 378] on icon "Filter categories" at bounding box center [64, 372] width 10 height 12
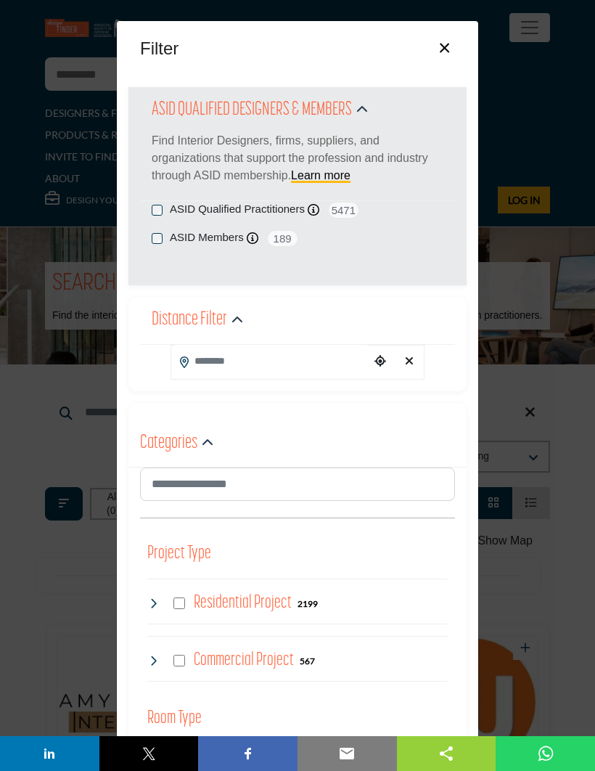
click at [272, 363] on input "Search Location" at bounding box center [270, 361] width 199 height 33
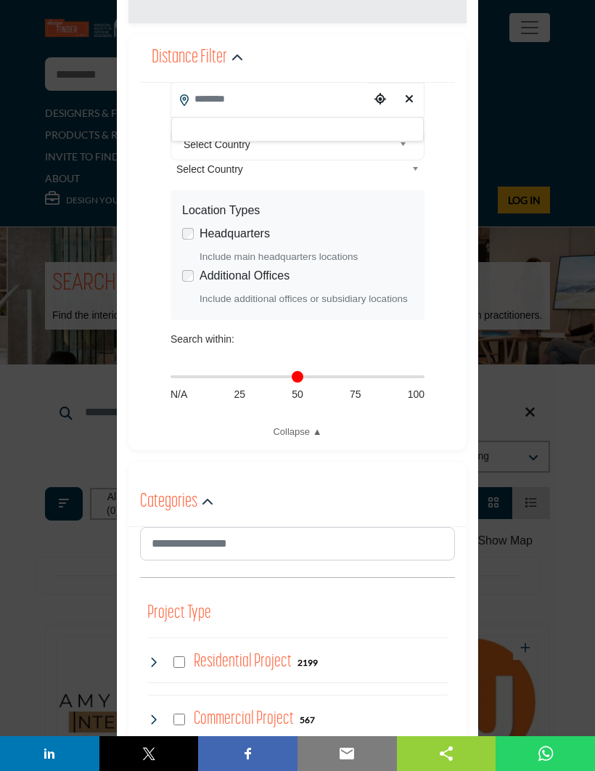
scroll to position [267, 0]
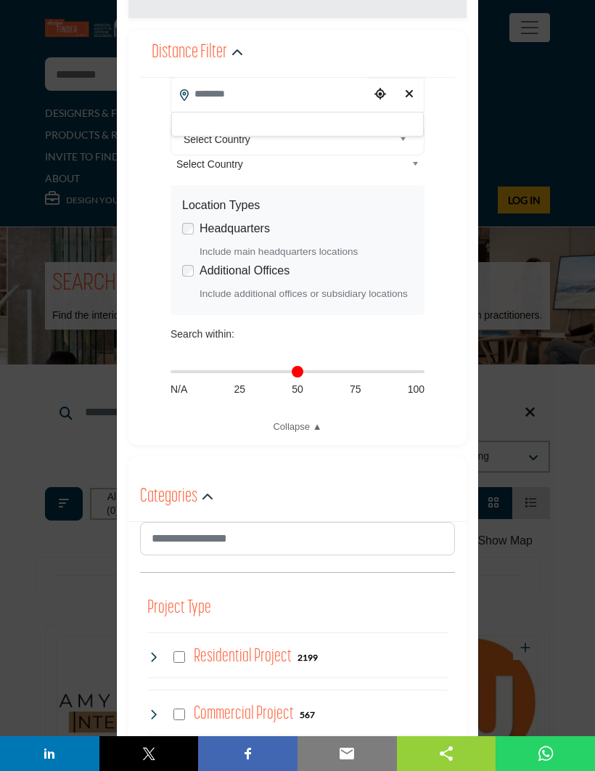
click at [420, 364] on div "Distance in miles N/A 25 50 75 100" at bounding box center [298, 379] width 254 height 60
type input "**"
click at [410, 371] on input "Distance in miles" at bounding box center [298, 371] width 254 height 3
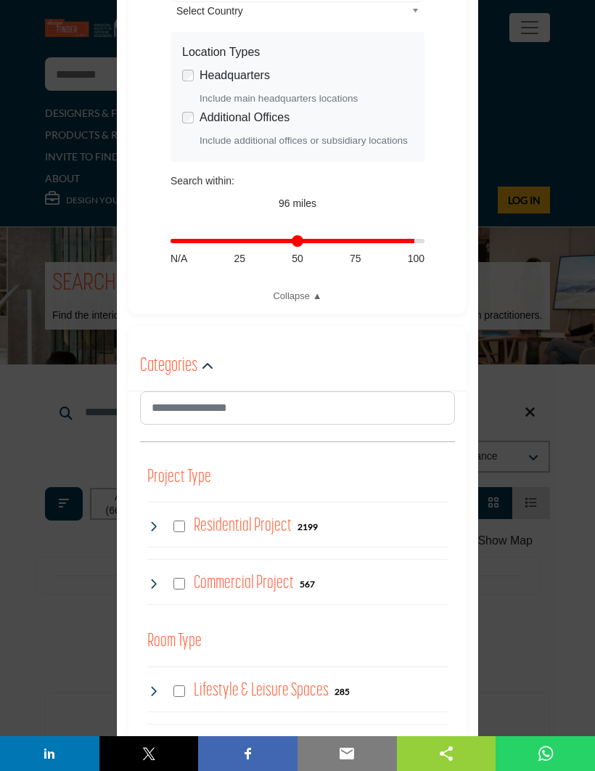
scroll to position [420, 0]
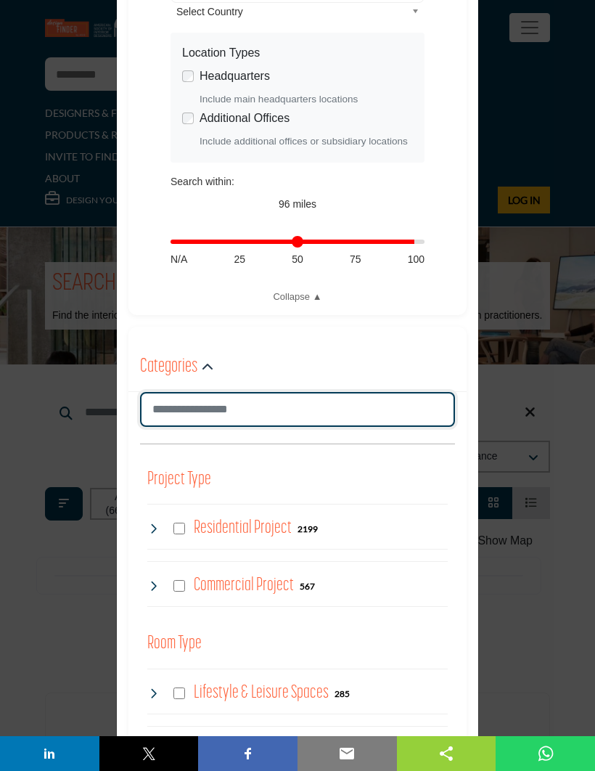
click at [314, 408] on input "Search Category" at bounding box center [297, 409] width 315 height 35
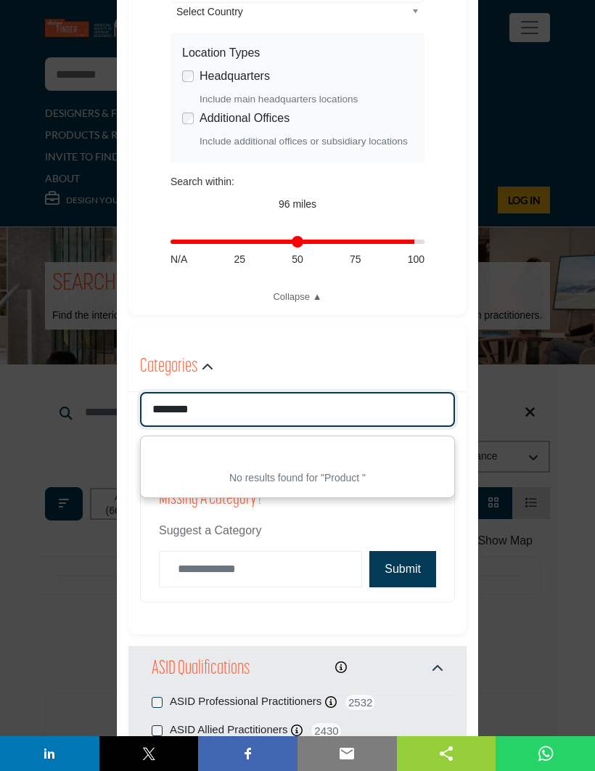
type input "*******"
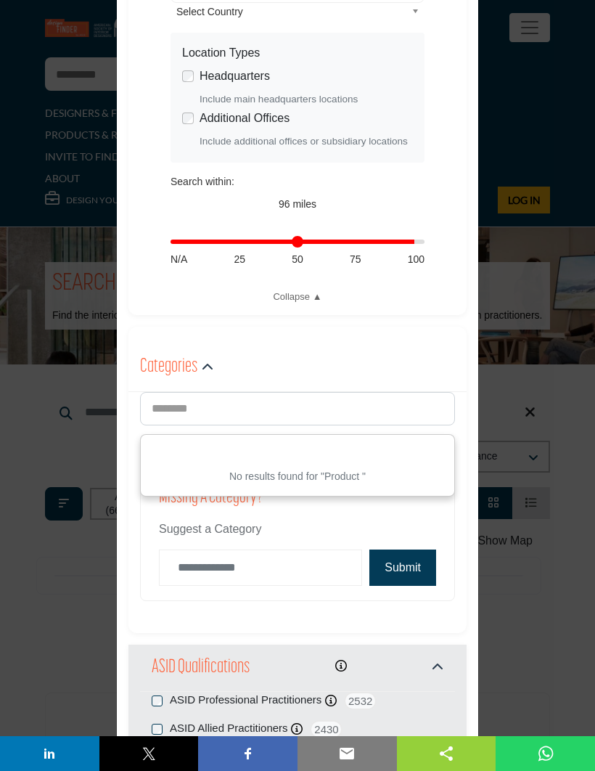
click at [389, 348] on div "Categories" at bounding box center [298, 367] width 338 height 47
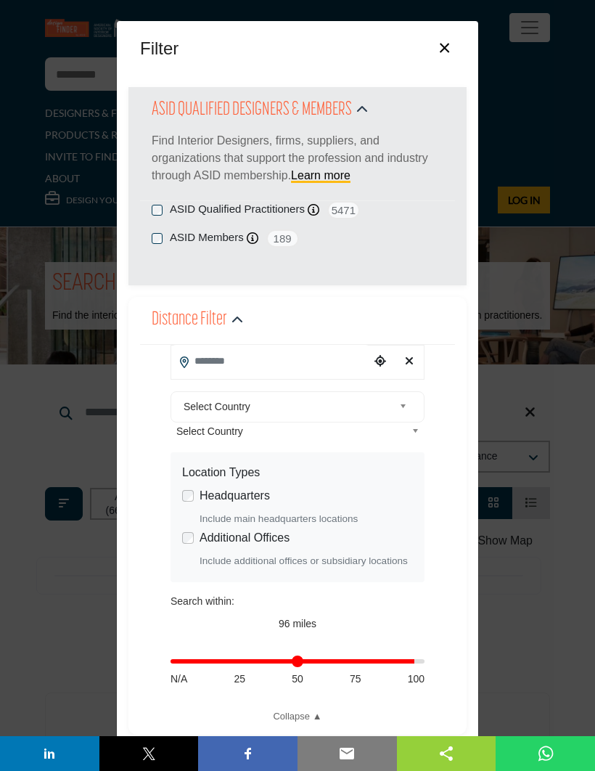
scroll to position [0, 0]
click at [447, 40] on button "×" at bounding box center [444, 47] width 21 height 28
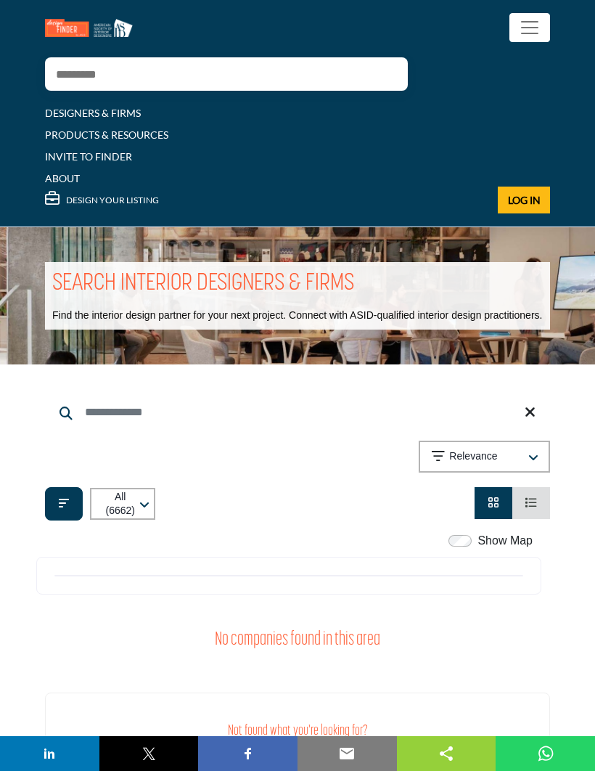
click at [52, 132] on link "PRODUCTS & RESOURCES" at bounding box center [106, 135] width 123 height 12
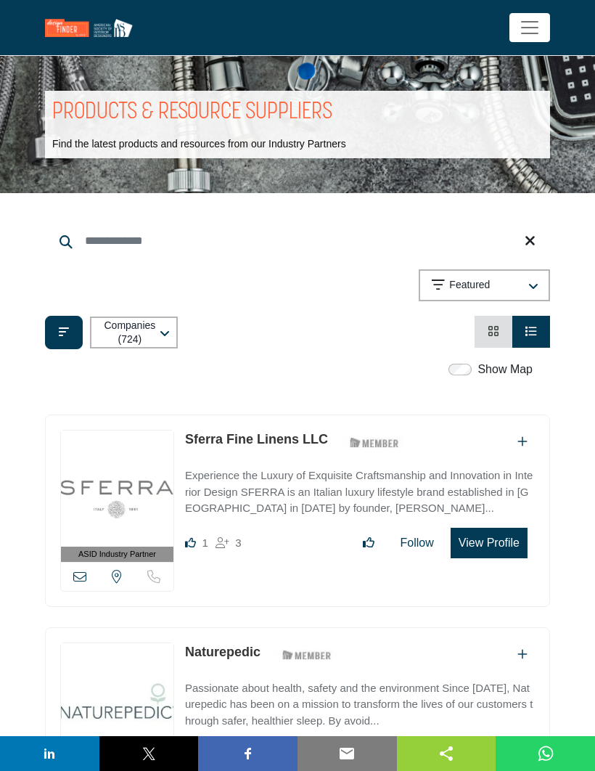
click at [540, 283] on button "Featured" at bounding box center [484, 285] width 131 height 32
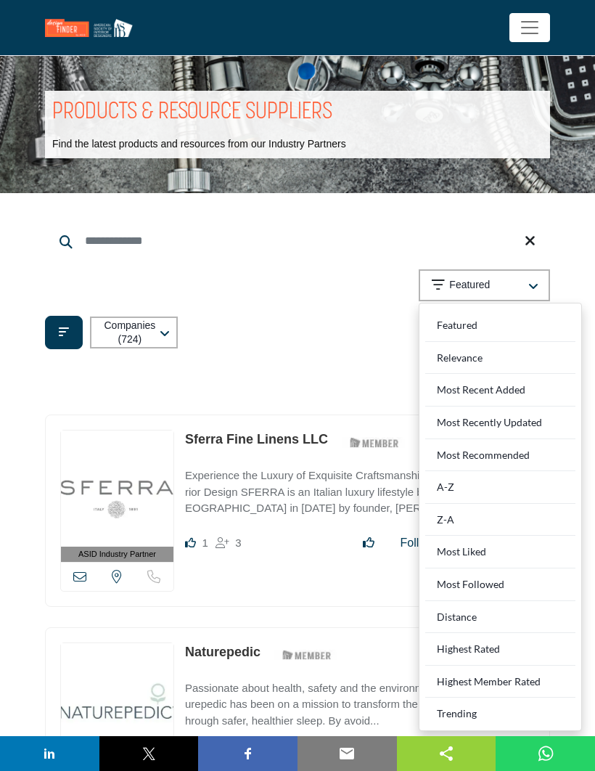
click at [483, 707] on div "Trending" at bounding box center [501, 711] width 150 height 27
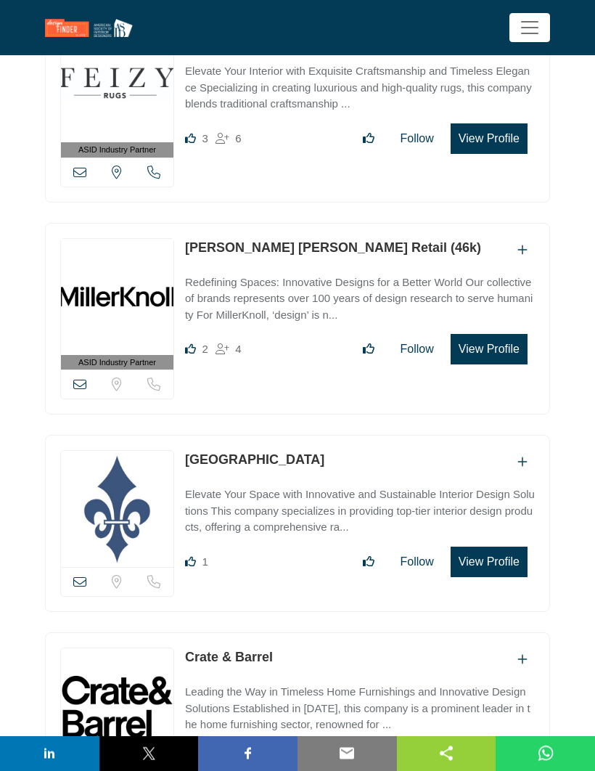
scroll to position [404, 0]
click at [290, 253] on link "Miller Knoll Retail (46k)" at bounding box center [333, 247] width 296 height 15
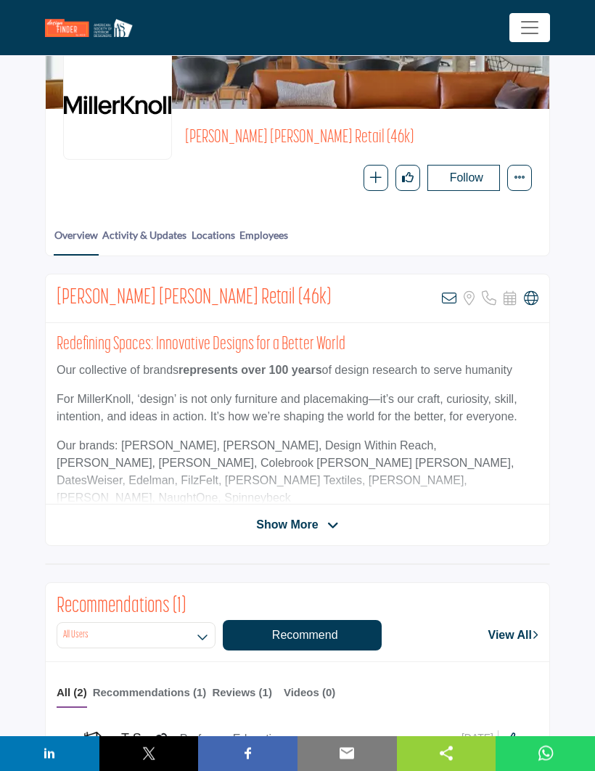
scroll to position [133, 0]
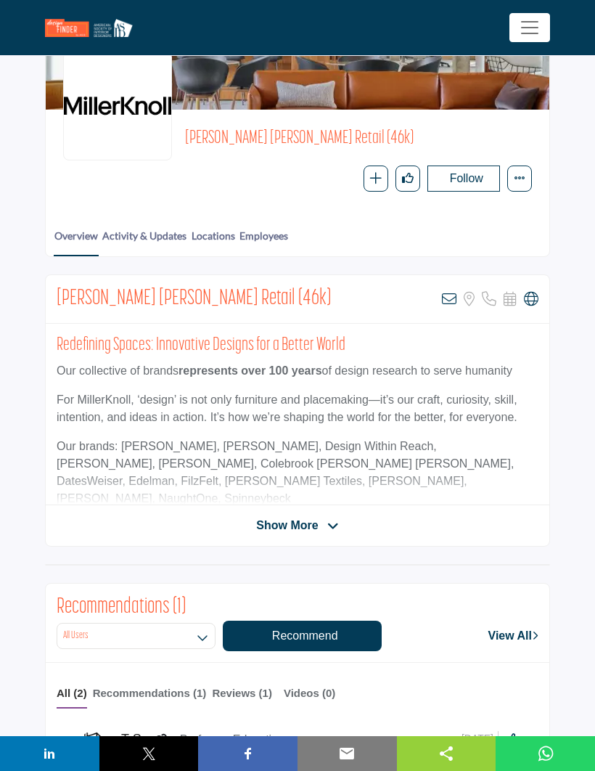
click at [323, 529] on span "Show More" at bounding box center [297, 525] width 82 height 17
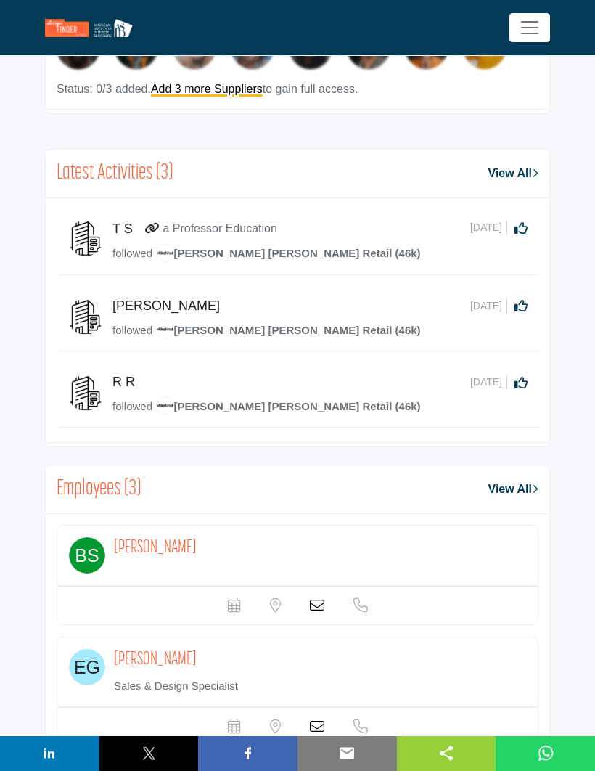
scroll to position [1168, 0]
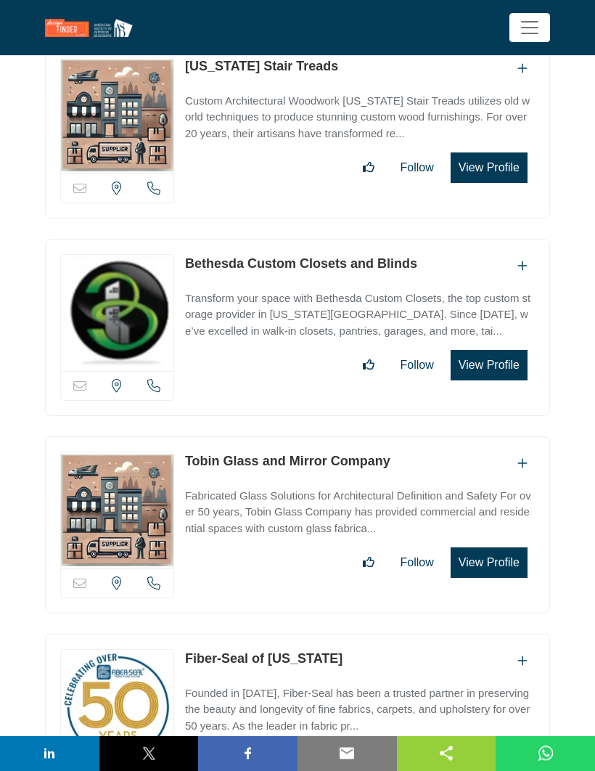
scroll to position [5744, 0]
click at [370, 556] on icon "Like listing" at bounding box center [369, 562] width 12 height 12
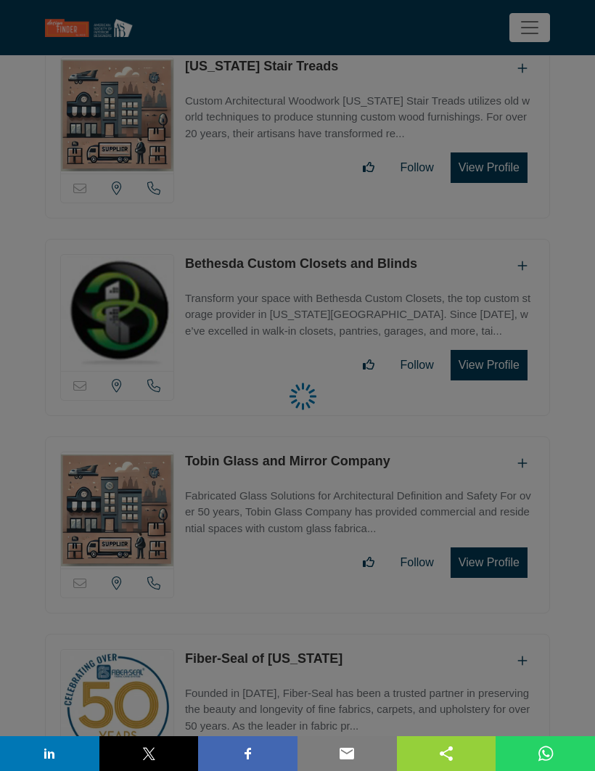
click at [426, 387] on div at bounding box center [297, 385] width 595 height 771
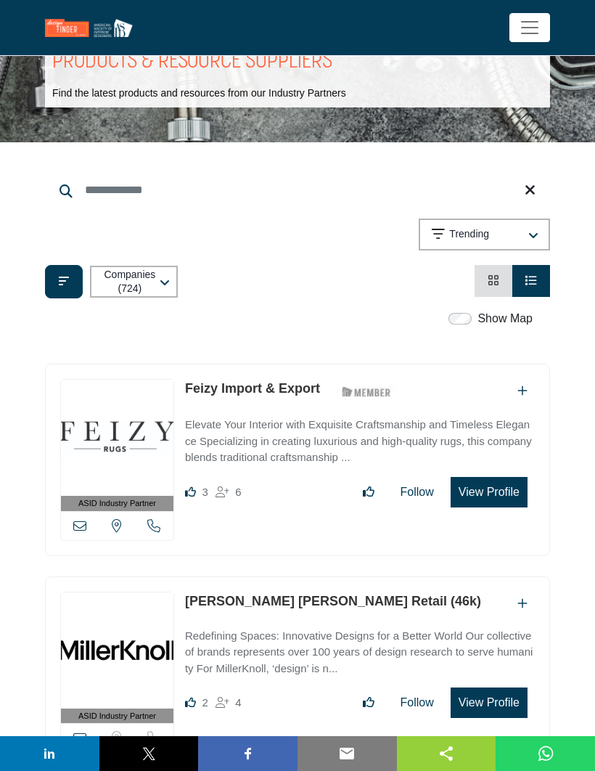
click at [489, 229] on div "Trending" at bounding box center [478, 234] width 92 height 17
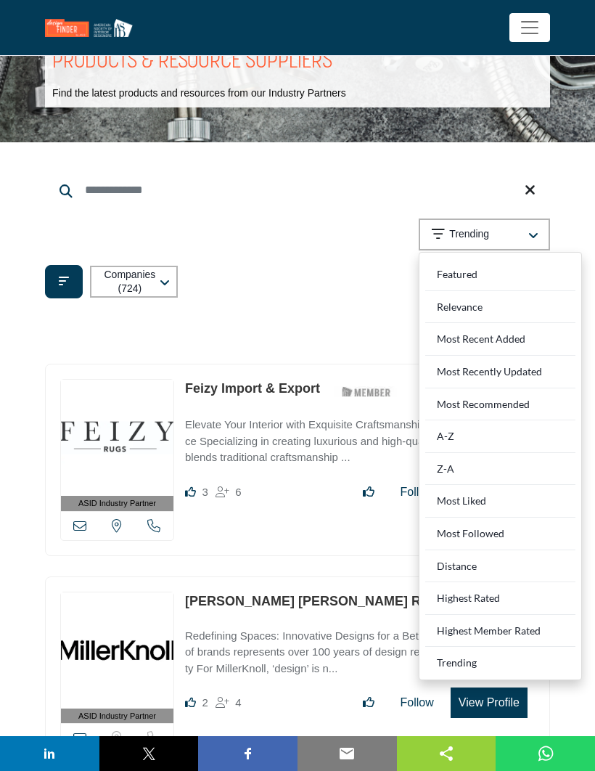
click at [509, 391] on Recommended "Most Recommended" at bounding box center [501, 405] width 150 height 33
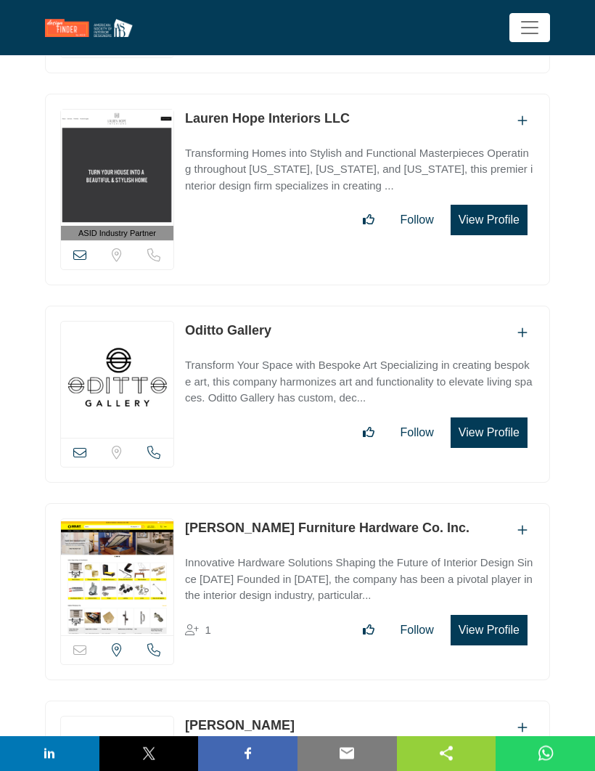
scroll to position [8154, 0]
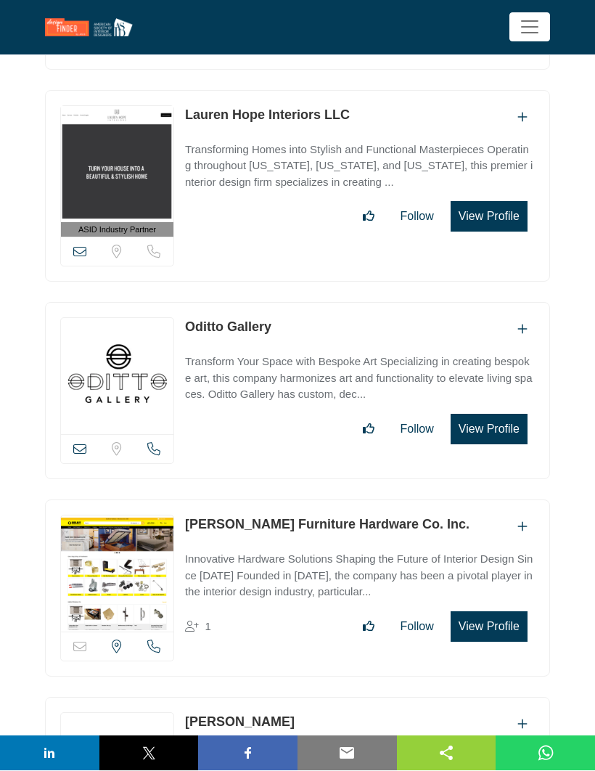
click at [383, 354] on p "Transform Your Space with Bespoke Art Specializing in creating bespoke art, thi…" at bounding box center [360, 378] width 350 height 49
